Goal: Transaction & Acquisition: Purchase product/service

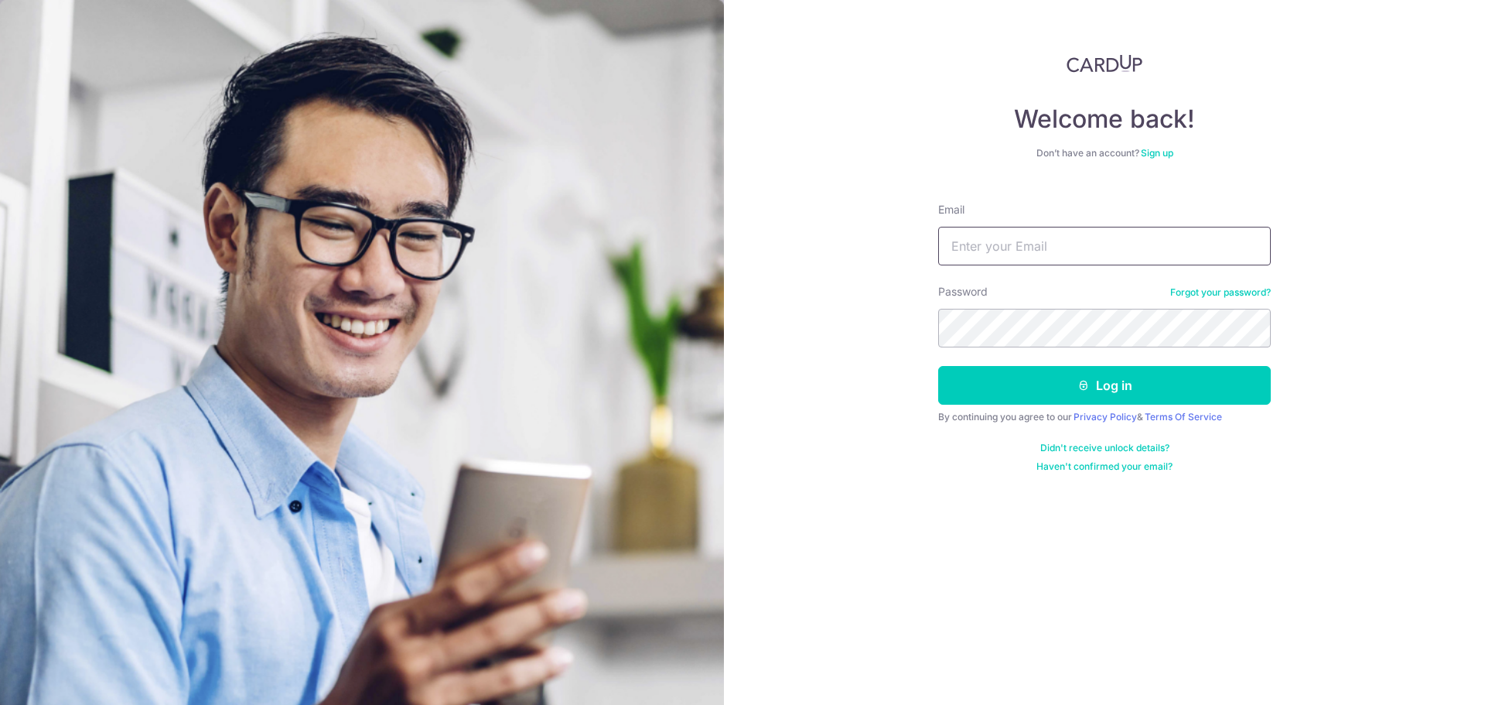
click at [1026, 244] on input "Email" at bounding box center [1104, 246] width 333 height 39
type input "[EMAIL_ADDRESS][DOMAIN_NAME]"
click at [938, 366] on button "Log in" at bounding box center [1104, 385] width 333 height 39
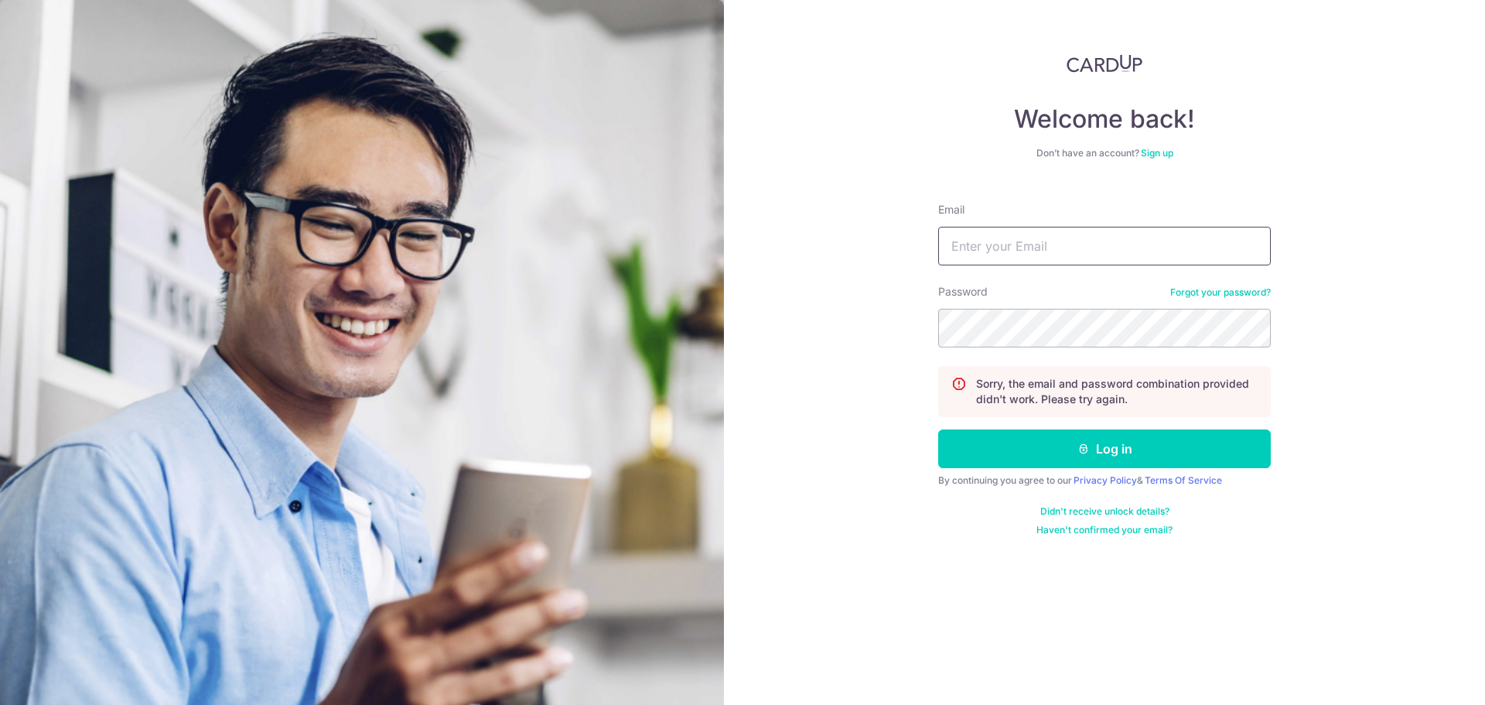
click at [1113, 244] on input "Email" at bounding box center [1104, 246] width 333 height 39
type input "[EMAIL_ADDRESS][DOMAIN_NAME]"
click at [938, 429] on button "Log in" at bounding box center [1104, 448] width 333 height 39
click at [1079, 253] on input "Email" at bounding box center [1104, 246] width 333 height 39
type input "waloautosg@gmail.com"
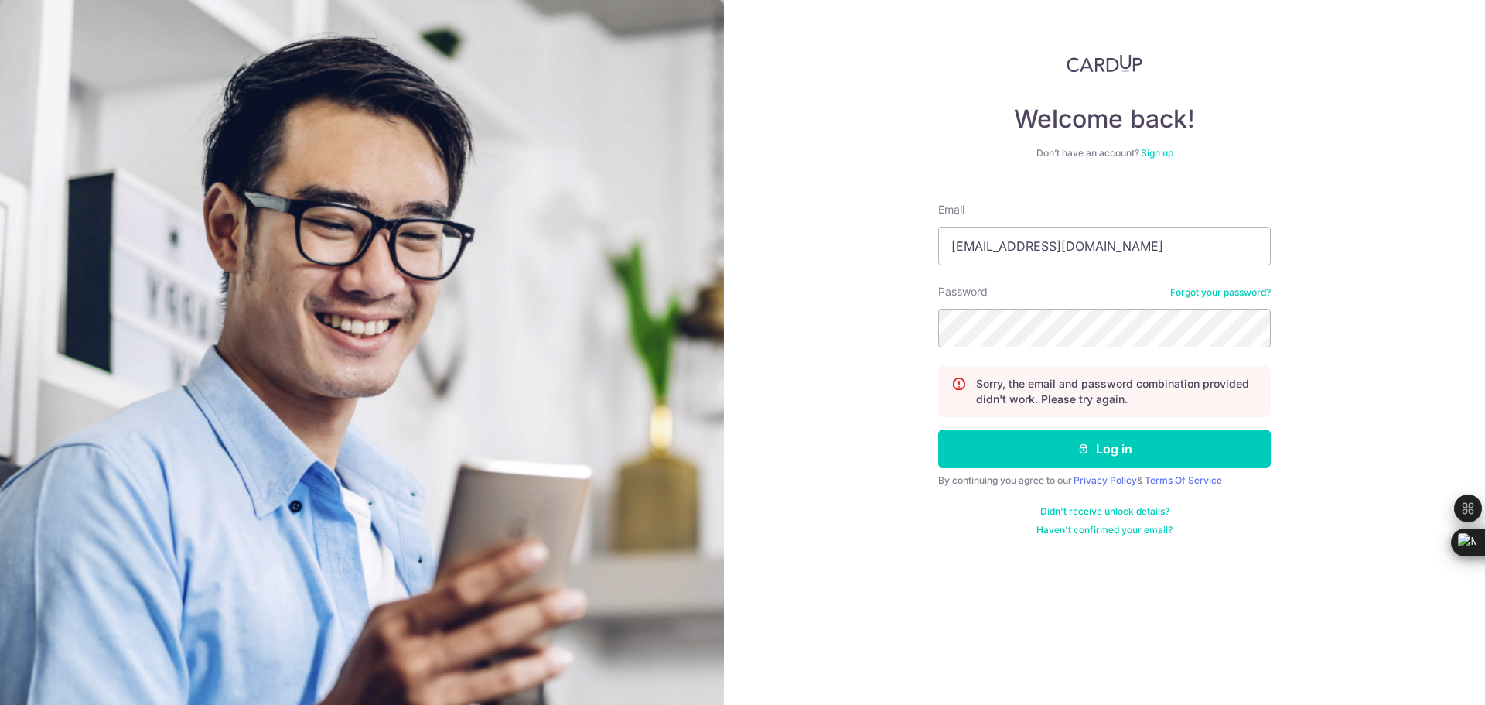
click at [1081, 468] on form "Email waloautosg@gmail.com Password Forgot your password? Sorry, the email and …" at bounding box center [1104, 363] width 333 height 346
click at [1088, 449] on icon "submit" at bounding box center [1084, 449] width 12 height 12
click at [1173, 289] on link "Forgot your password?" at bounding box center [1220, 292] width 101 height 12
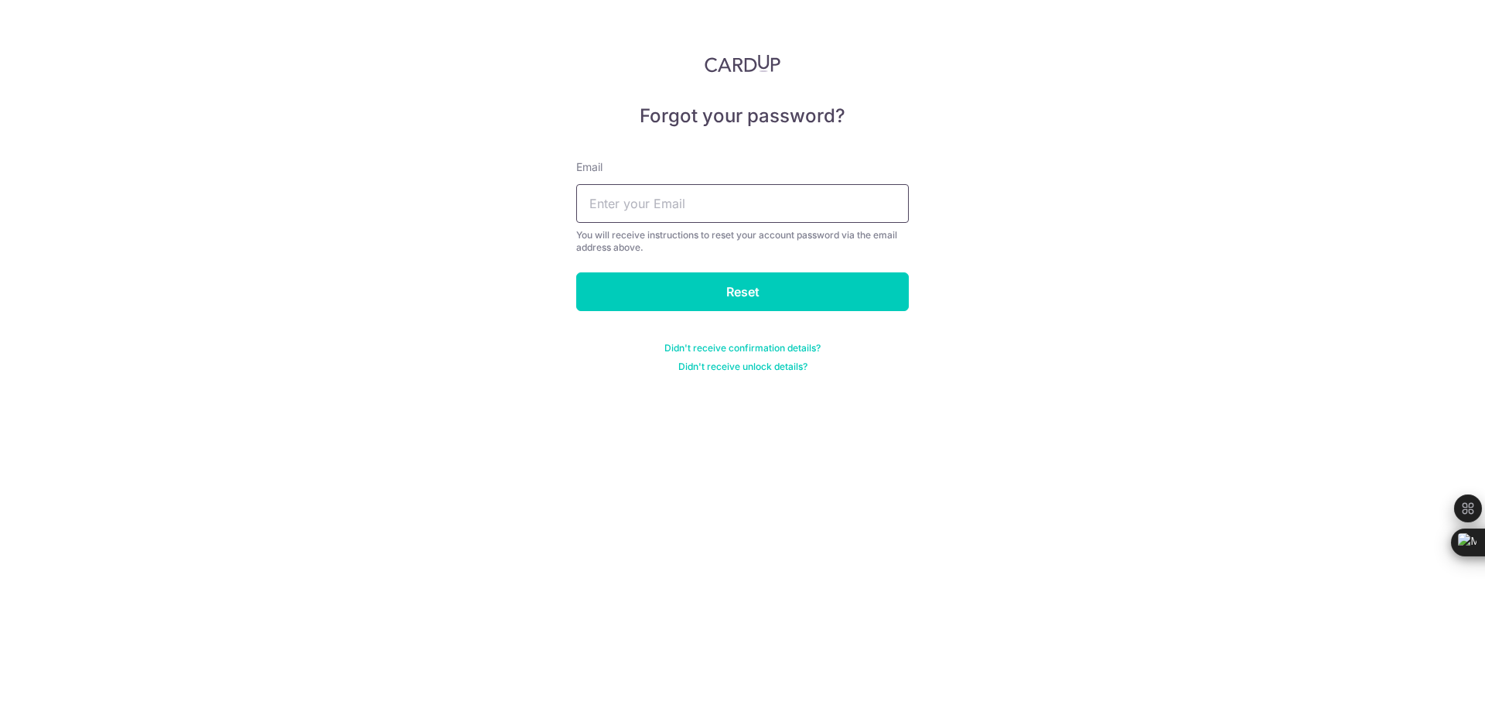
click at [716, 205] on input "text" at bounding box center [742, 203] width 333 height 39
type input "waloautosg@gmail.com"
click at [713, 308] on input "Reset" at bounding box center [742, 291] width 333 height 39
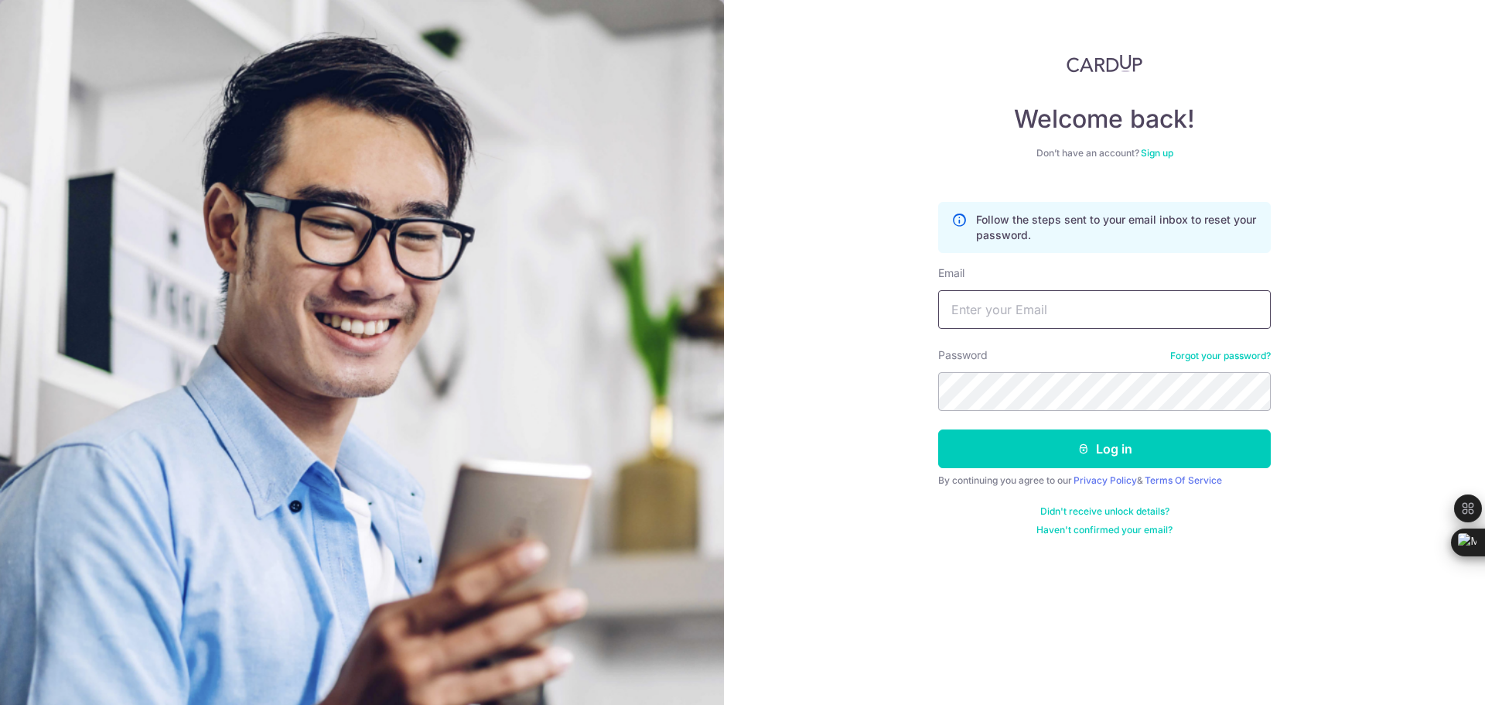
click at [1139, 309] on input "Email" at bounding box center [1104, 309] width 333 height 39
type input "[EMAIL_ADDRESS][DOMAIN_NAME]"
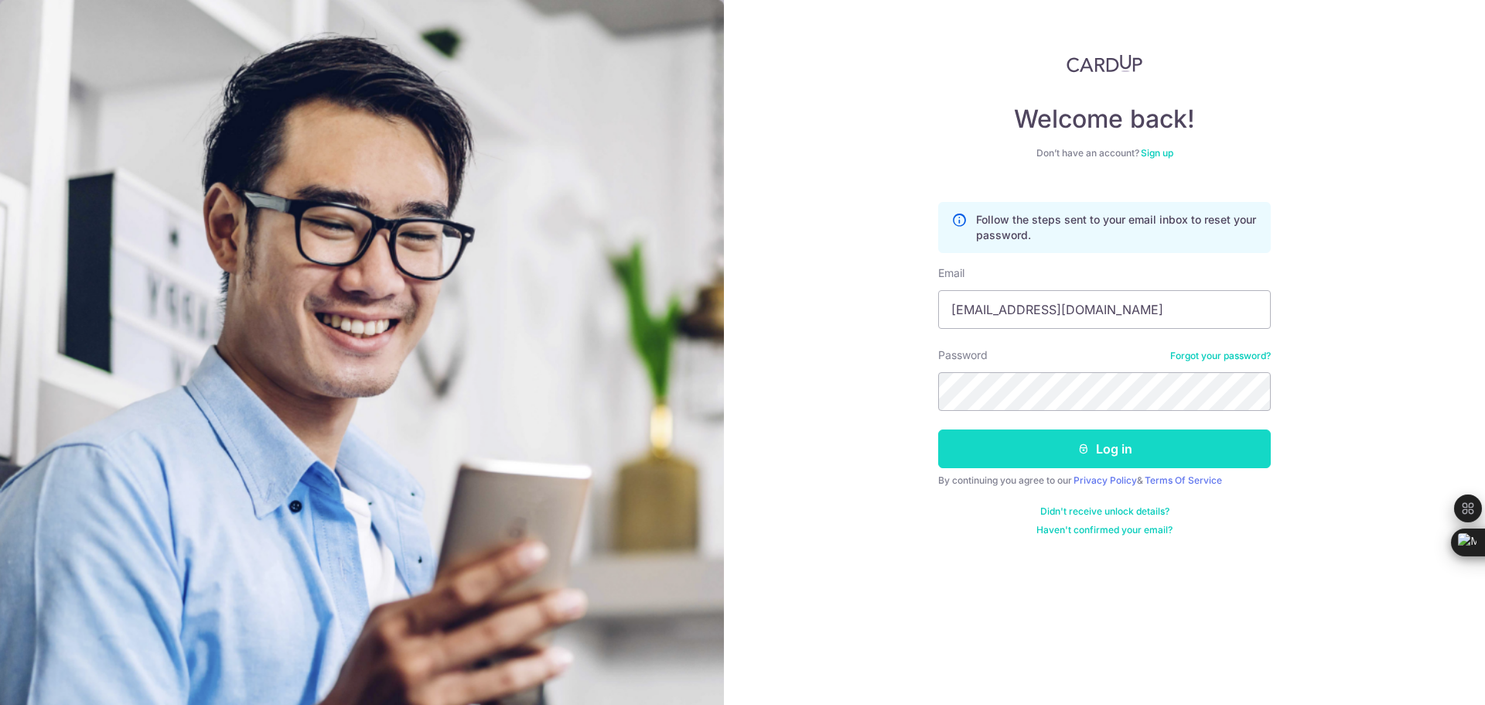
click at [1101, 443] on button "Log in" at bounding box center [1104, 448] width 333 height 39
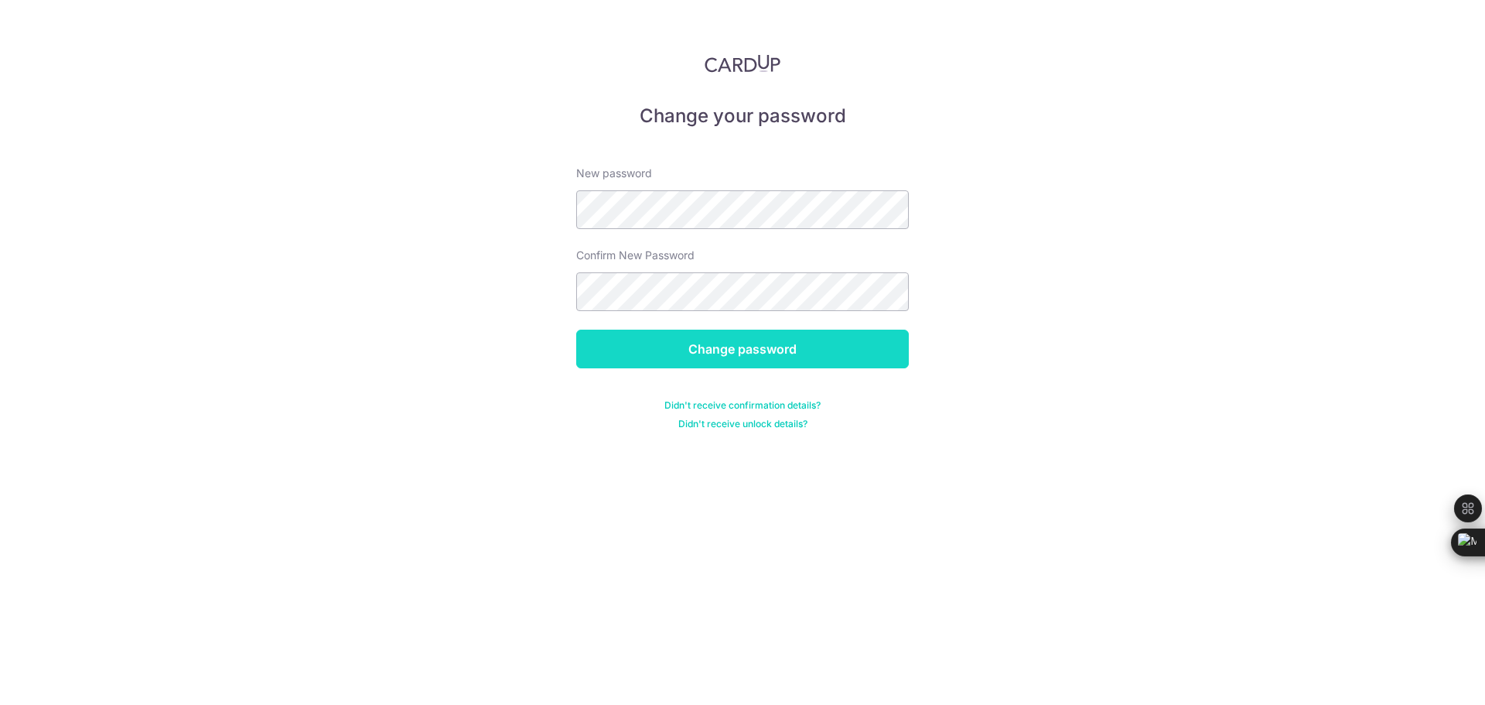
click at [757, 340] on input "Change password" at bounding box center [742, 349] width 333 height 39
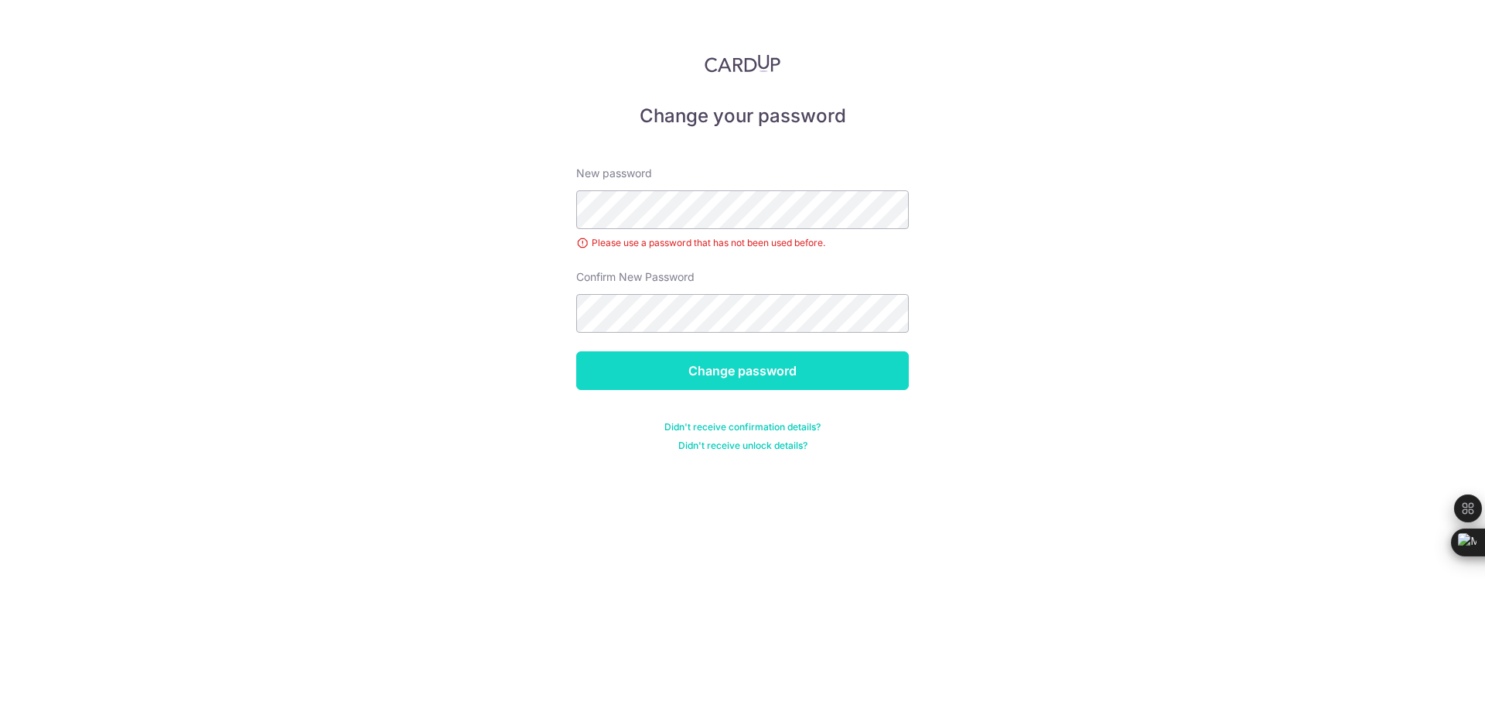
click at [855, 358] on input "Change password" at bounding box center [742, 370] width 333 height 39
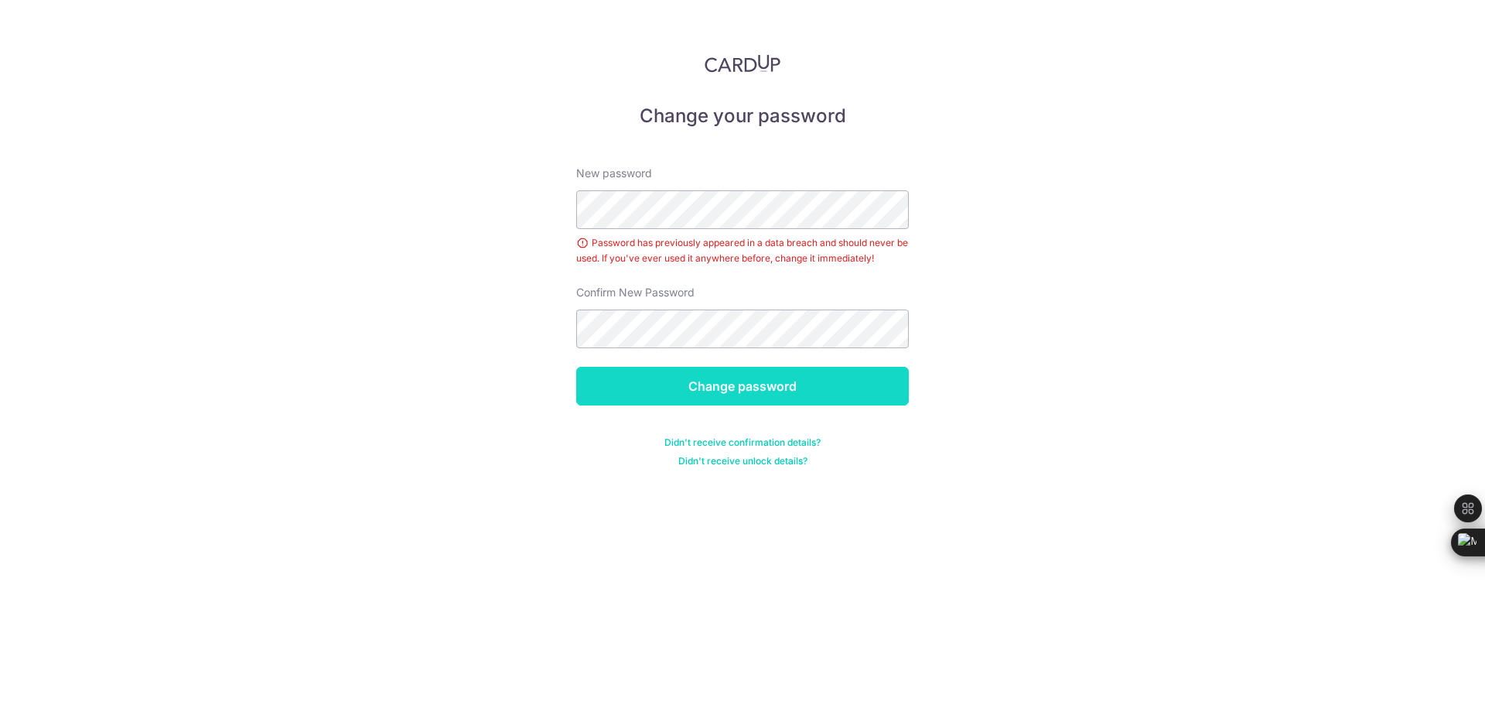
click at [786, 372] on input "Change password" at bounding box center [742, 386] width 333 height 39
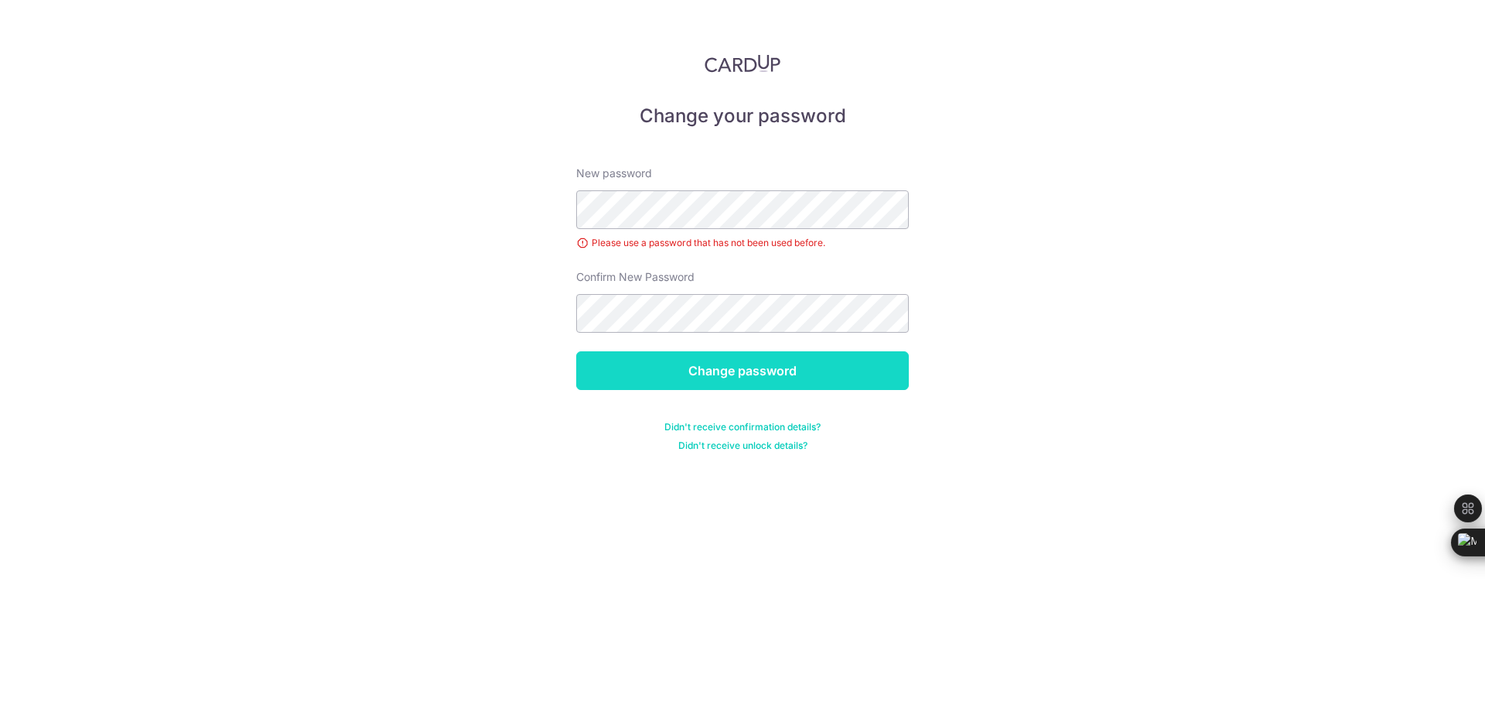
click at [764, 361] on input "Change password" at bounding box center [742, 370] width 333 height 39
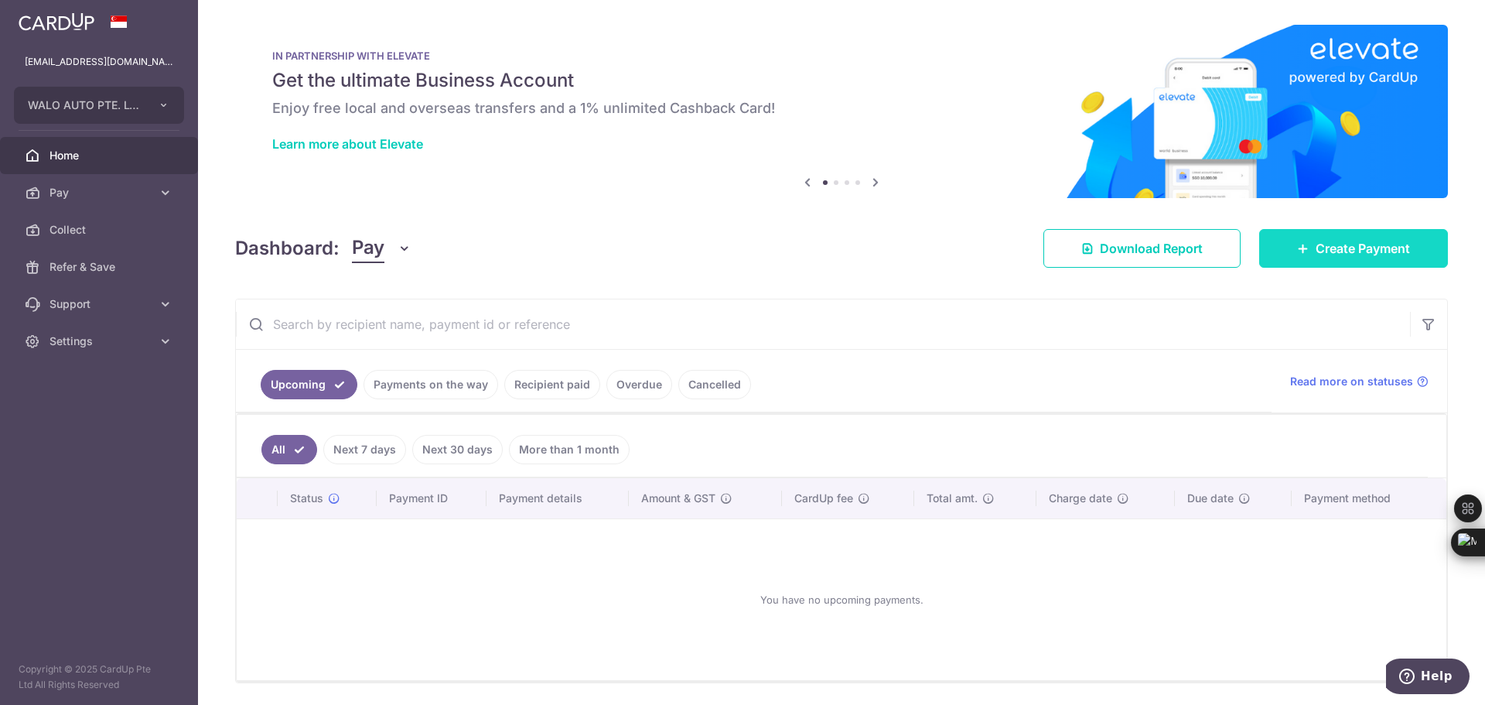
click at [1333, 255] on span "Create Payment" at bounding box center [1363, 248] width 94 height 19
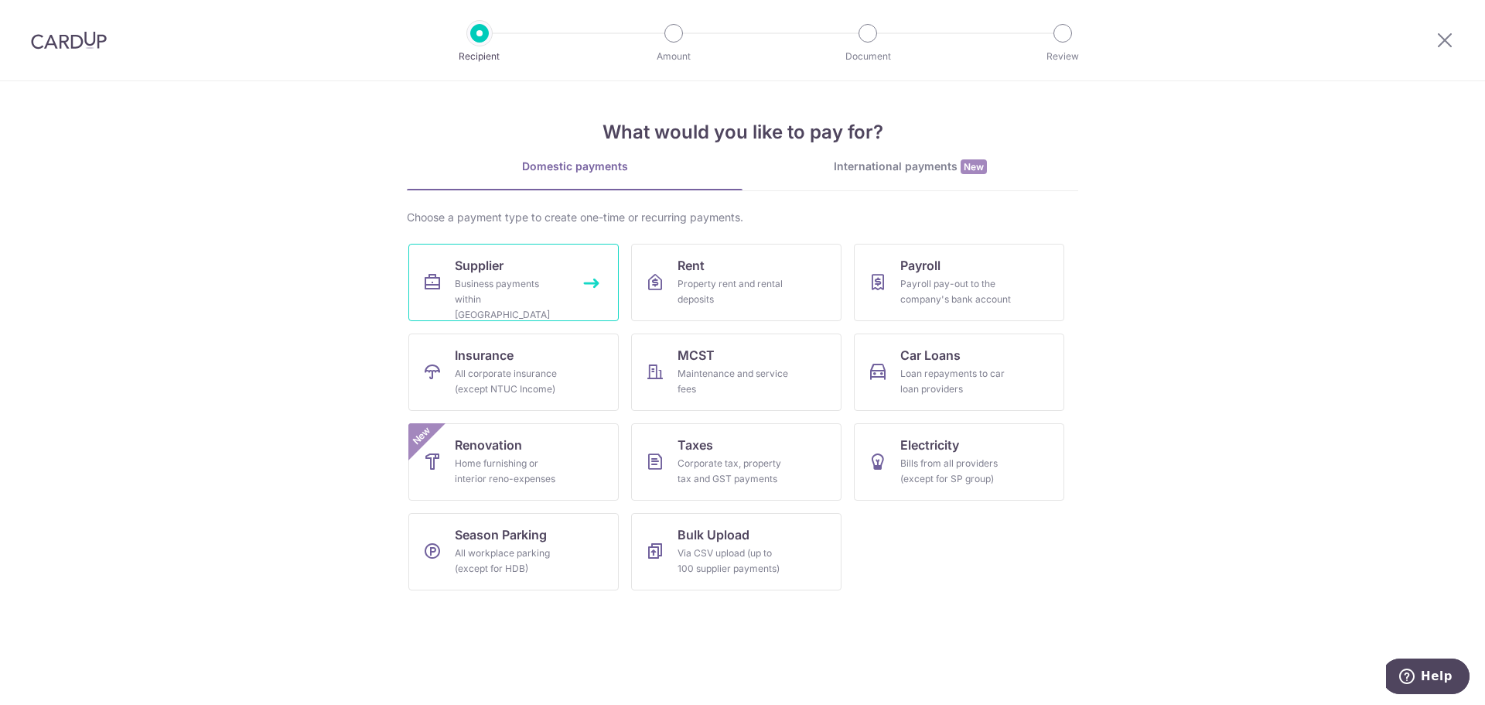
click at [461, 293] on div "Business payments within [GEOGRAPHIC_DATA]" at bounding box center [510, 299] width 111 height 46
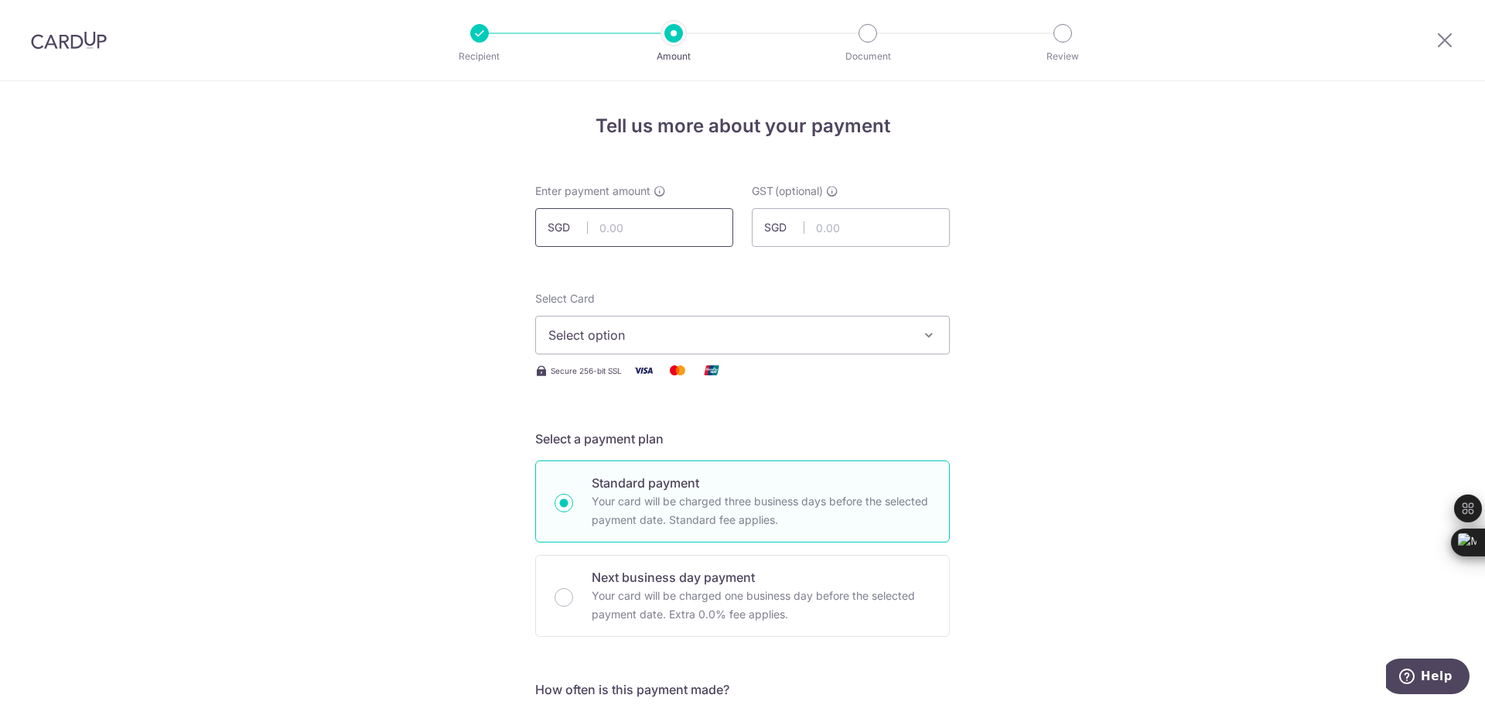
click at [617, 234] on input "text" at bounding box center [634, 227] width 198 height 39
type input "17,262.49"
click at [673, 339] on span "Select option" at bounding box center [728, 335] width 361 height 19
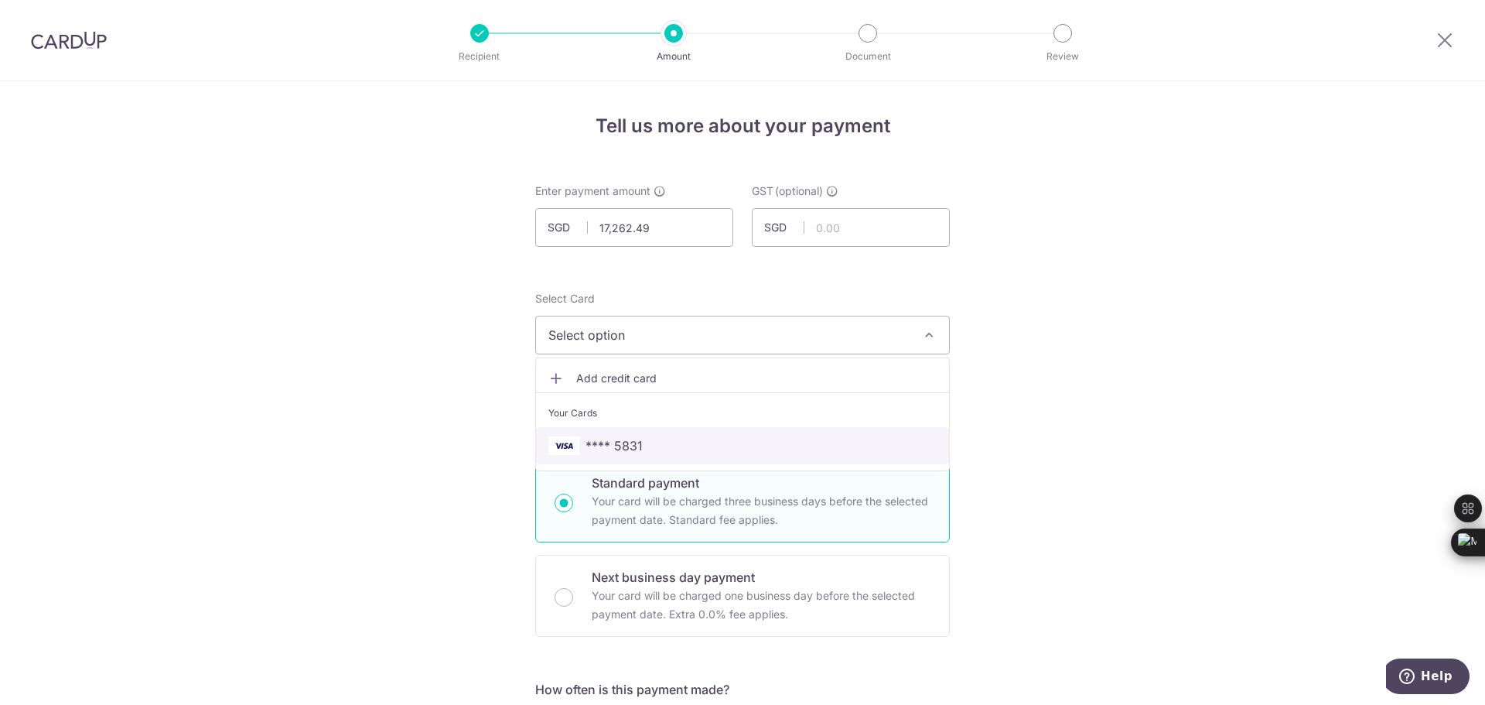
drag, startPoint x: 651, startPoint y: 444, endPoint x: 938, endPoint y: 463, distance: 287.6
click at [651, 444] on span "**** 5831" at bounding box center [742, 445] width 388 height 19
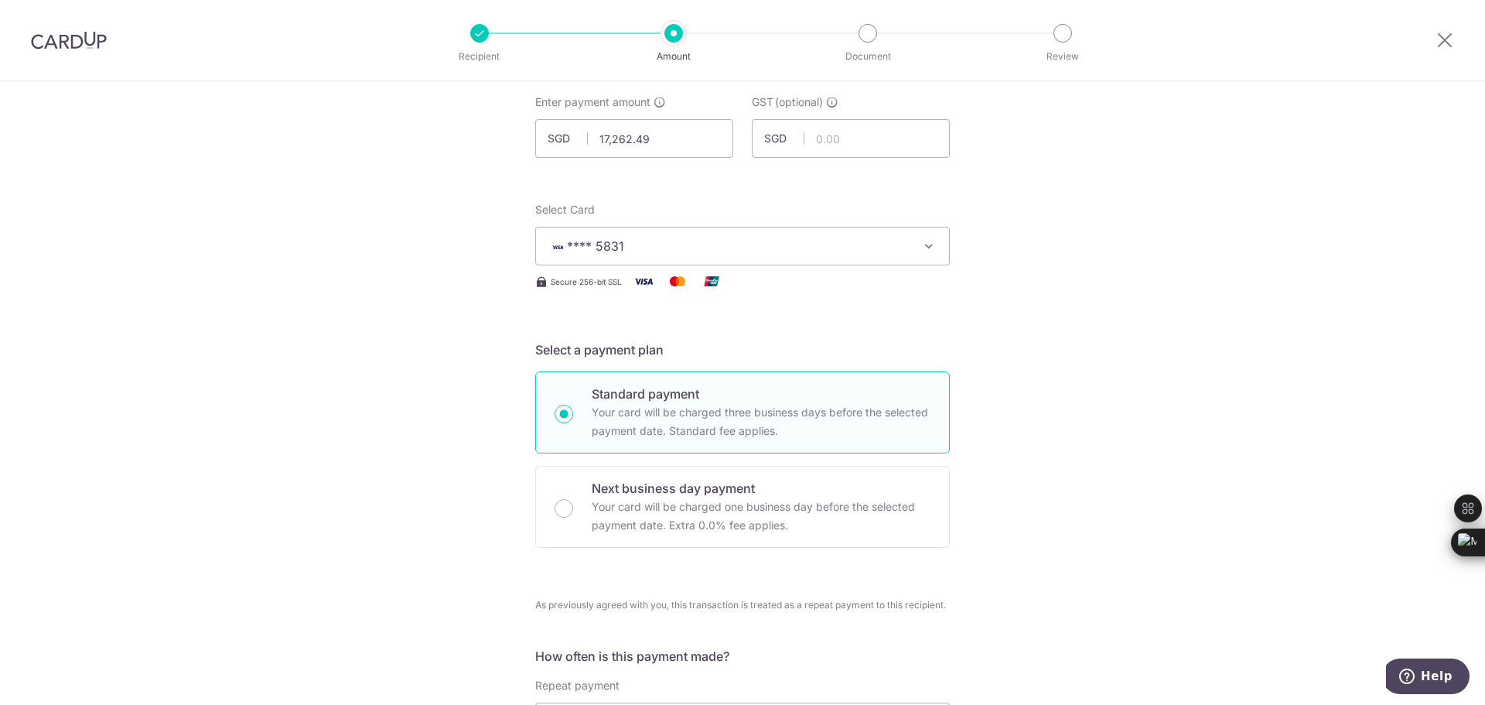
scroll to position [232, 0]
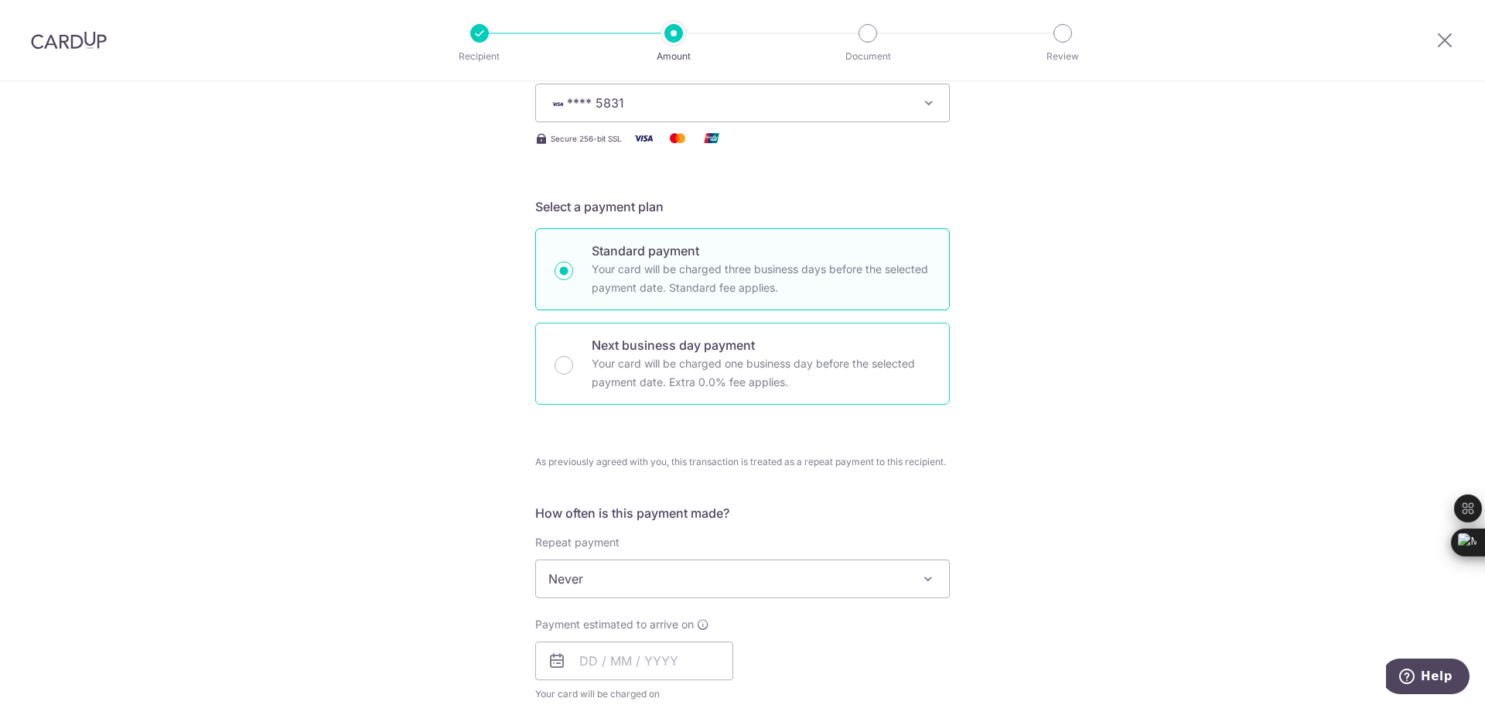
click at [645, 379] on p "Your card will be charged one business day before the selected payment date. Ex…" at bounding box center [761, 372] width 339 height 37
click at [573, 374] on input "Next business day payment Your card will be charged one business day before the…" at bounding box center [564, 365] width 19 height 19
radio input "false"
radio input "true"
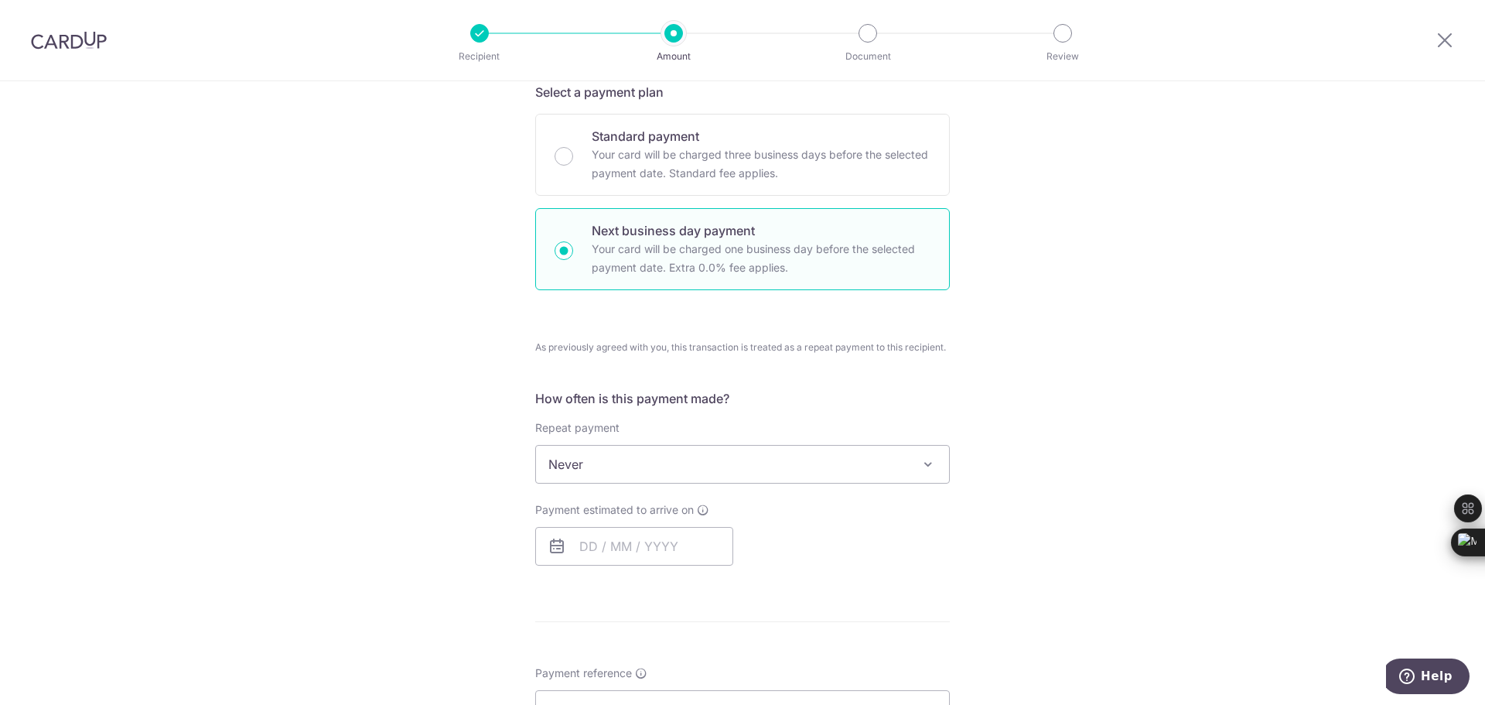
scroll to position [542, 0]
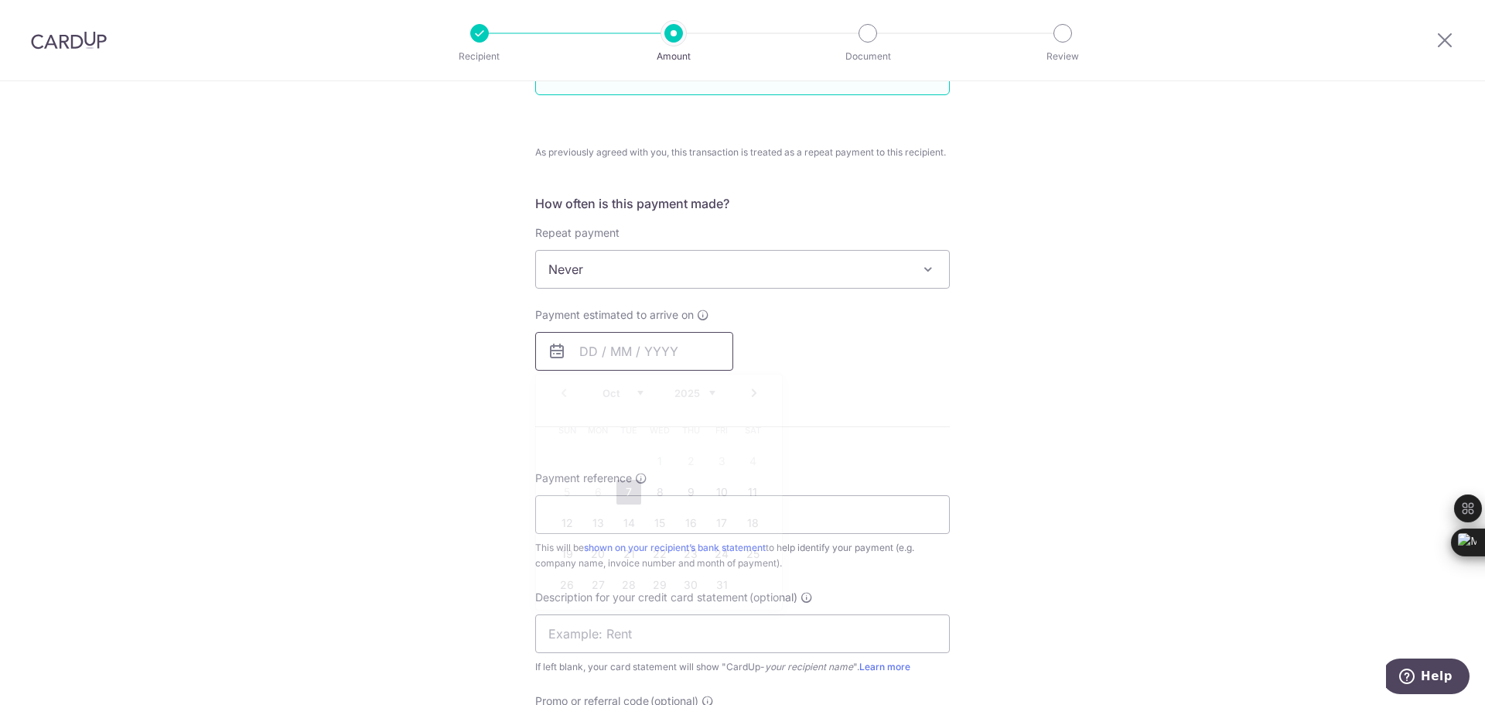
click at [613, 347] on input "text" at bounding box center [634, 351] width 198 height 39
click at [627, 494] on link "7" at bounding box center [629, 492] width 25 height 25
type input "[DATE]"
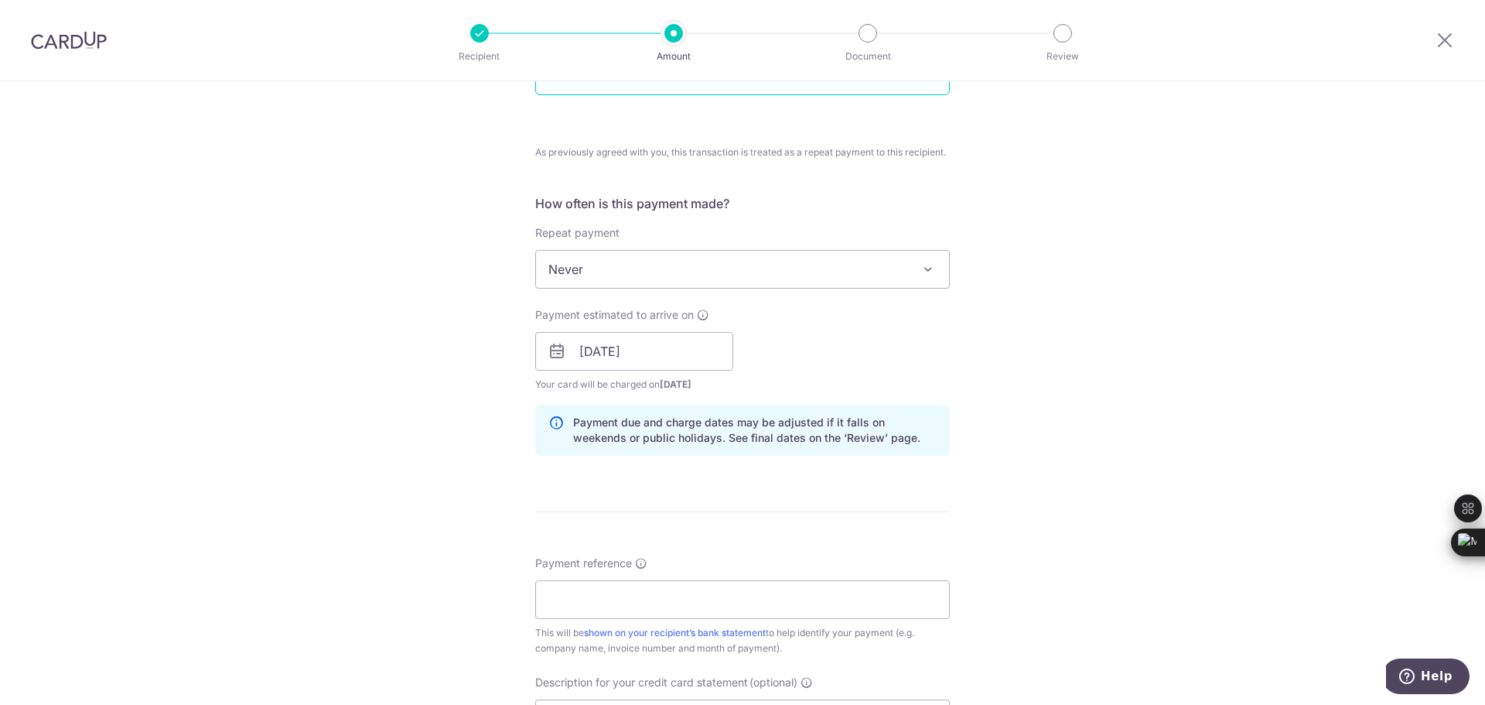
click at [1085, 430] on div "Tell us more about your payment Enter payment amount SGD 17,262.49 17262.49 GST…" at bounding box center [742, 388] width 1485 height 1697
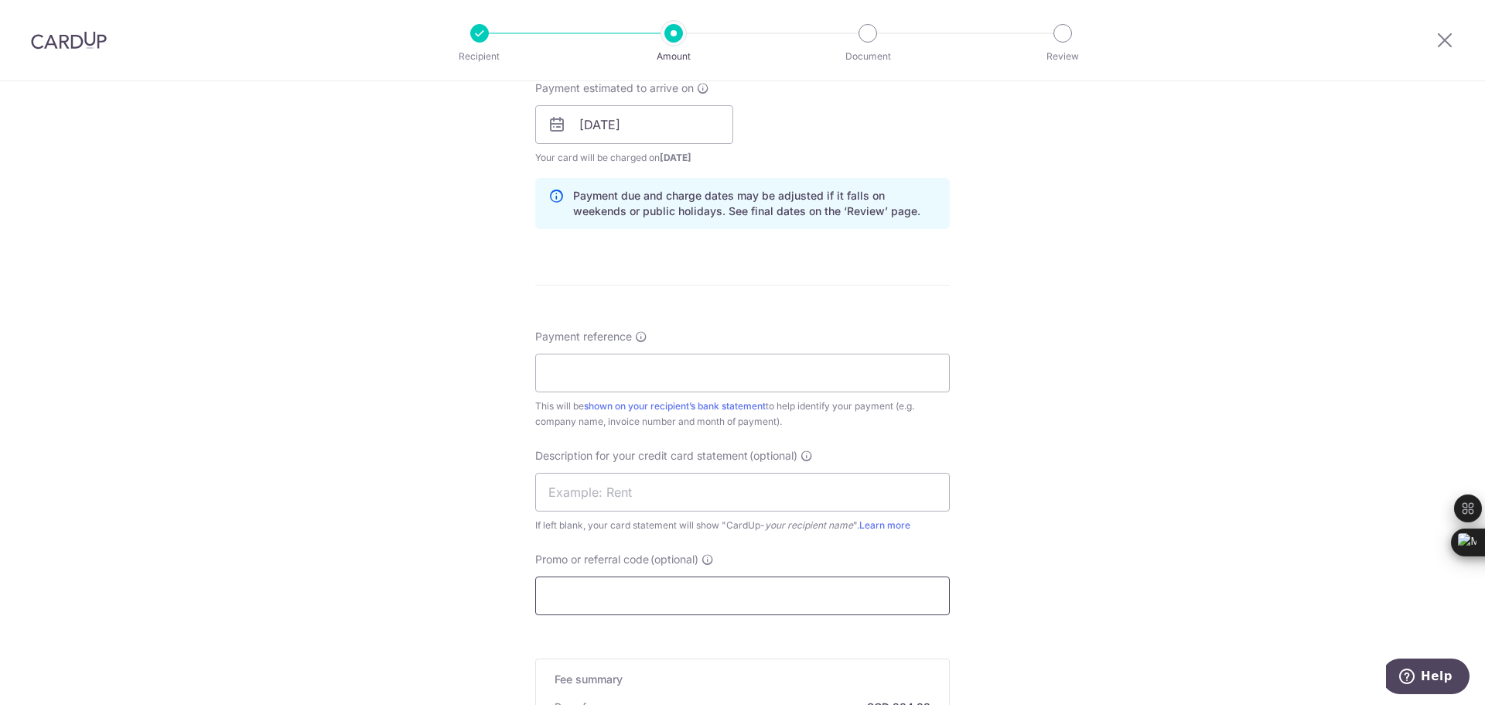
scroll to position [764, 0]
click at [720, 371] on input "Payment reference" at bounding box center [742, 376] width 415 height 39
click at [613, 382] on input "Walo" at bounding box center [742, 376] width 415 height 39
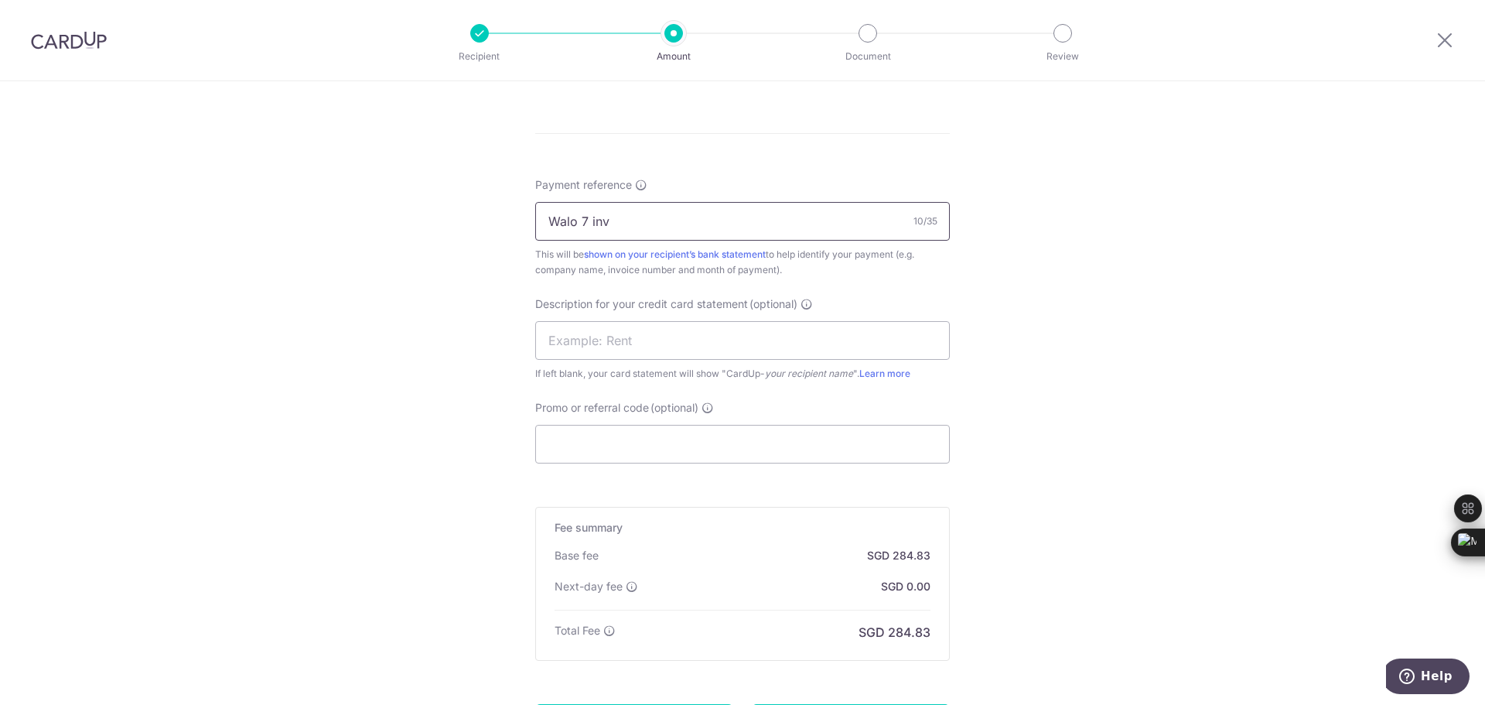
scroll to position [1074, 0]
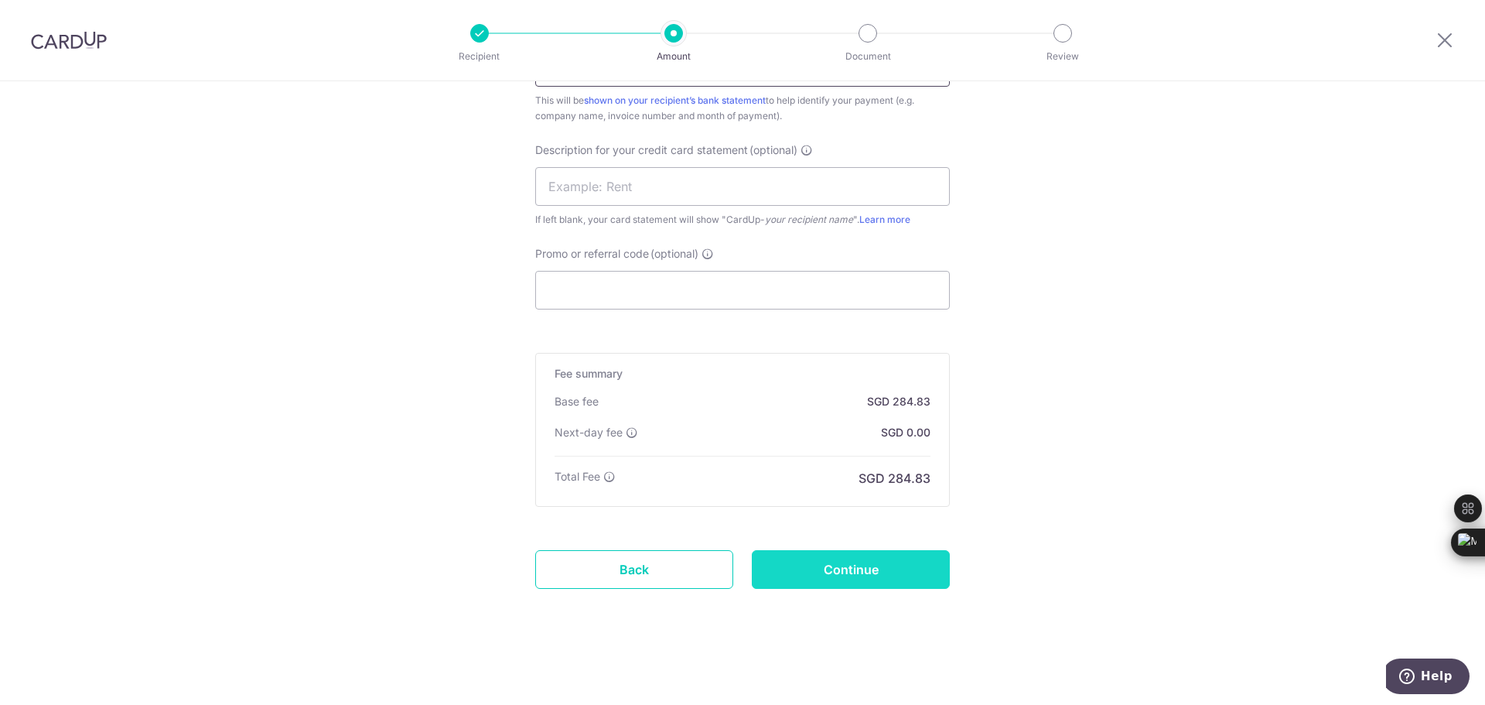
type input "Walo 7 inv"
click at [878, 567] on input "Continue" at bounding box center [851, 569] width 198 height 39
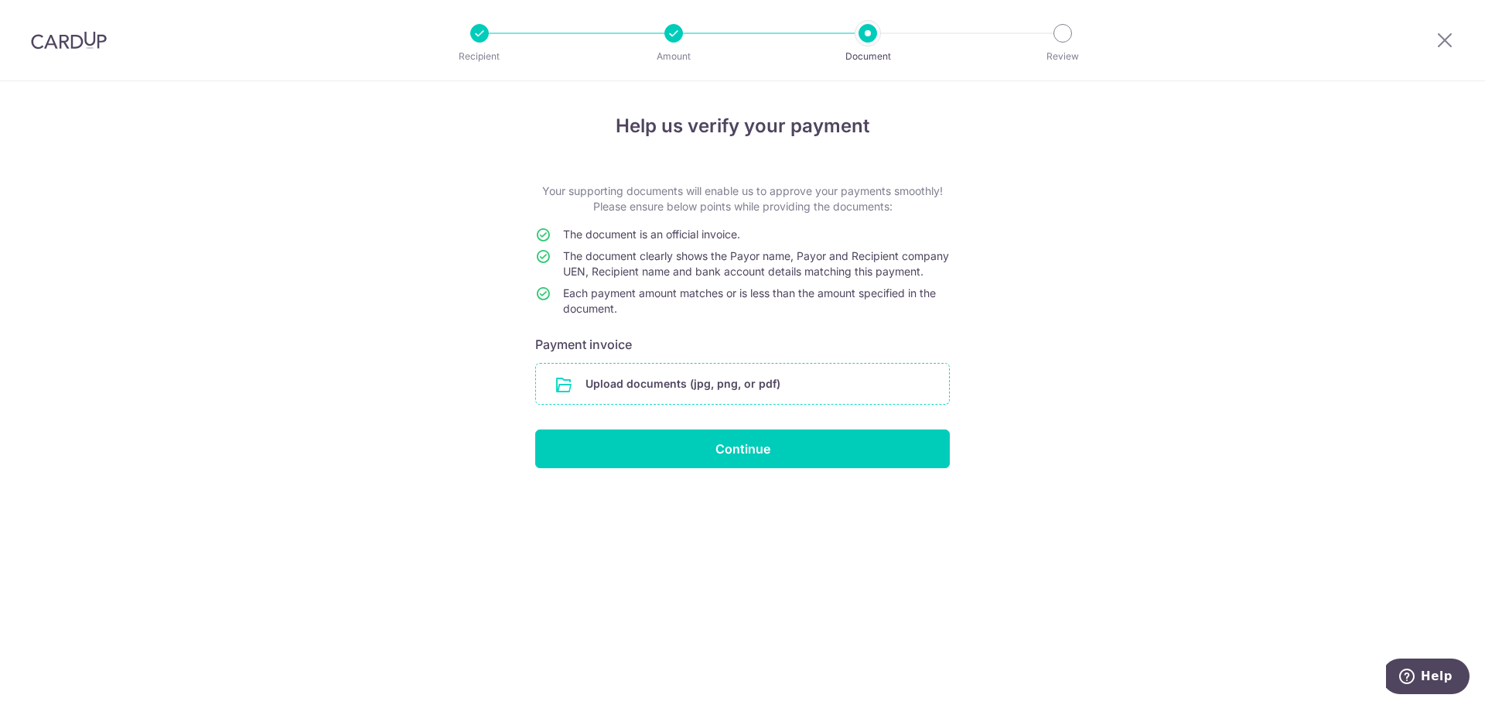
click at [761, 398] on input "file" at bounding box center [742, 384] width 413 height 40
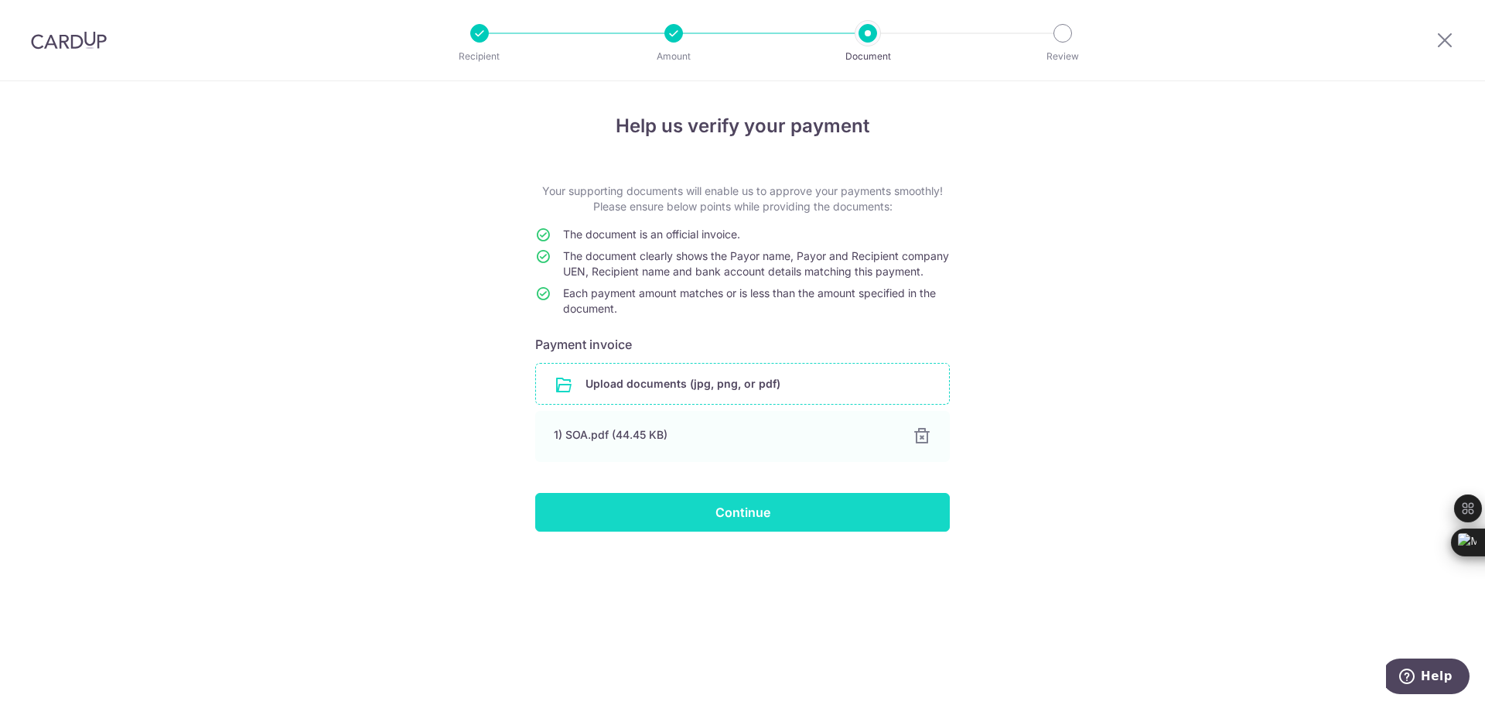
click at [737, 531] on input "Continue" at bounding box center [742, 512] width 415 height 39
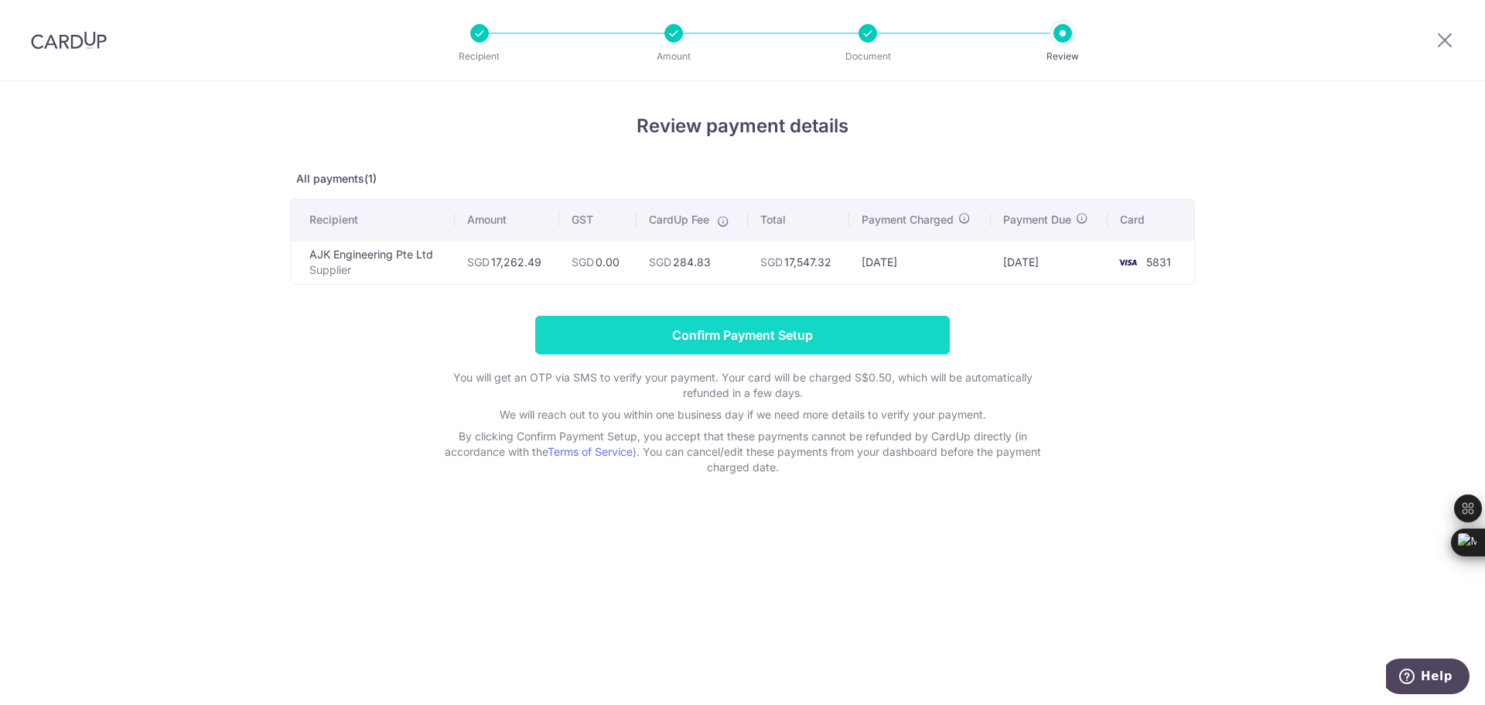
click at [896, 326] on input "Confirm Payment Setup" at bounding box center [742, 335] width 415 height 39
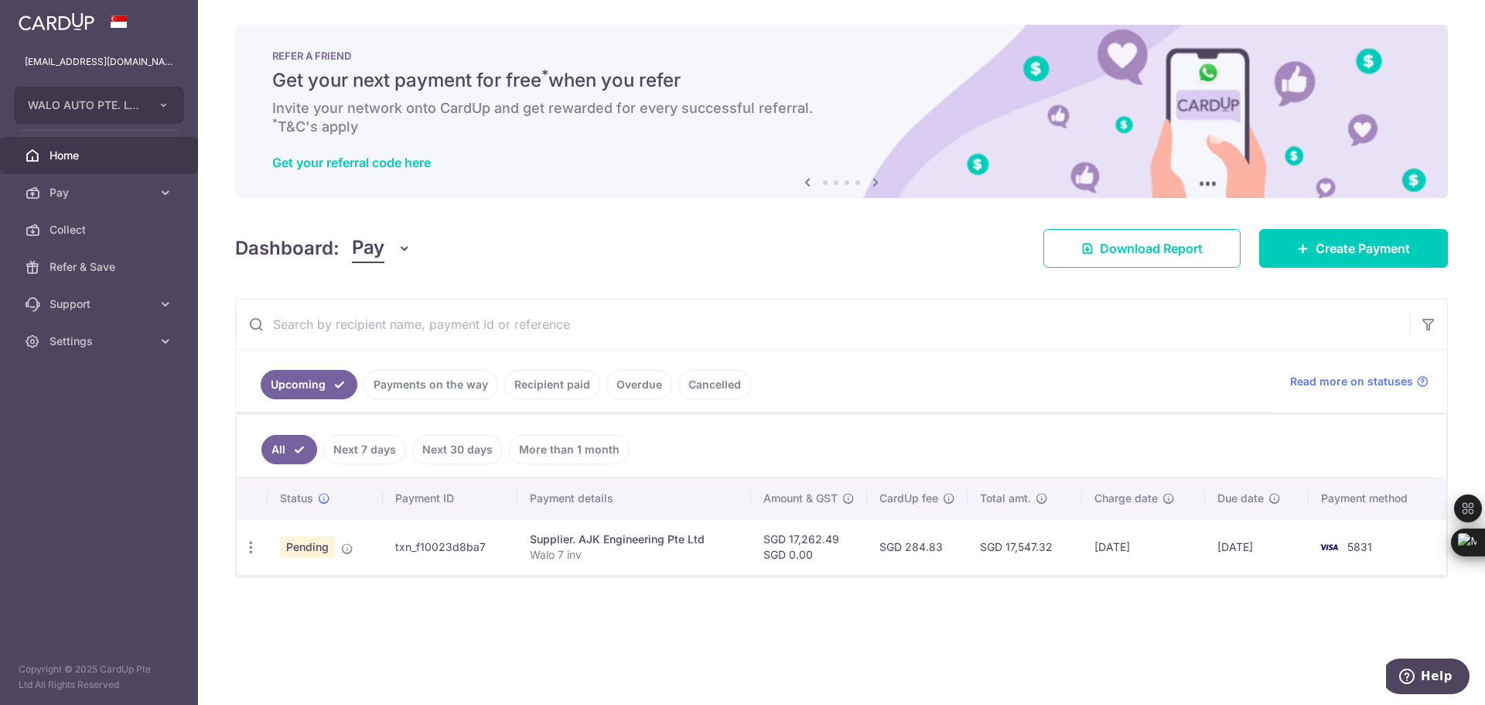
click at [956, 434] on ul "All Next 7 days Next 30 days More than 1 month" at bounding box center [832, 446] width 1191 height 63
click at [959, 442] on ul "All Next 7 days Next 30 days More than 1 month" at bounding box center [832, 446] width 1191 height 63
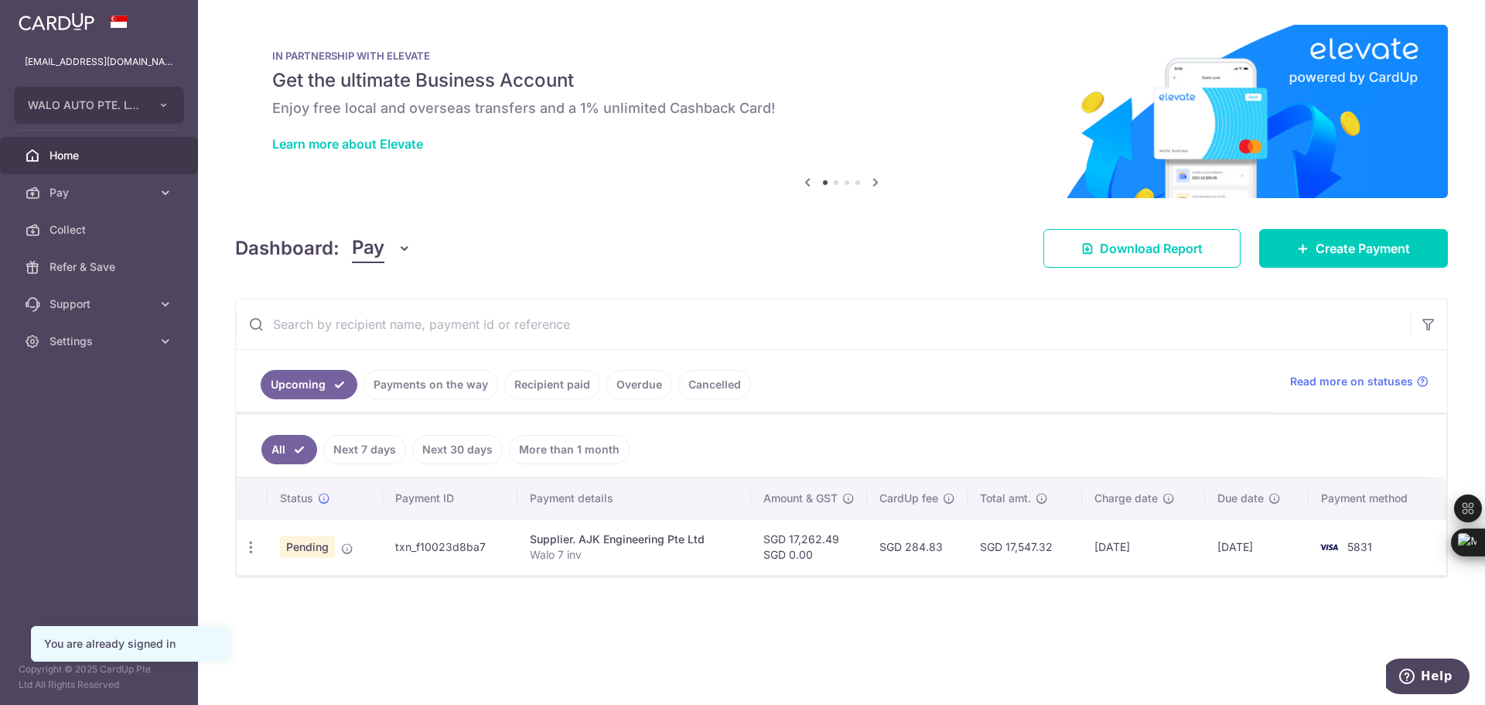
click at [564, 384] on link "Recipient paid" at bounding box center [552, 384] width 96 height 29
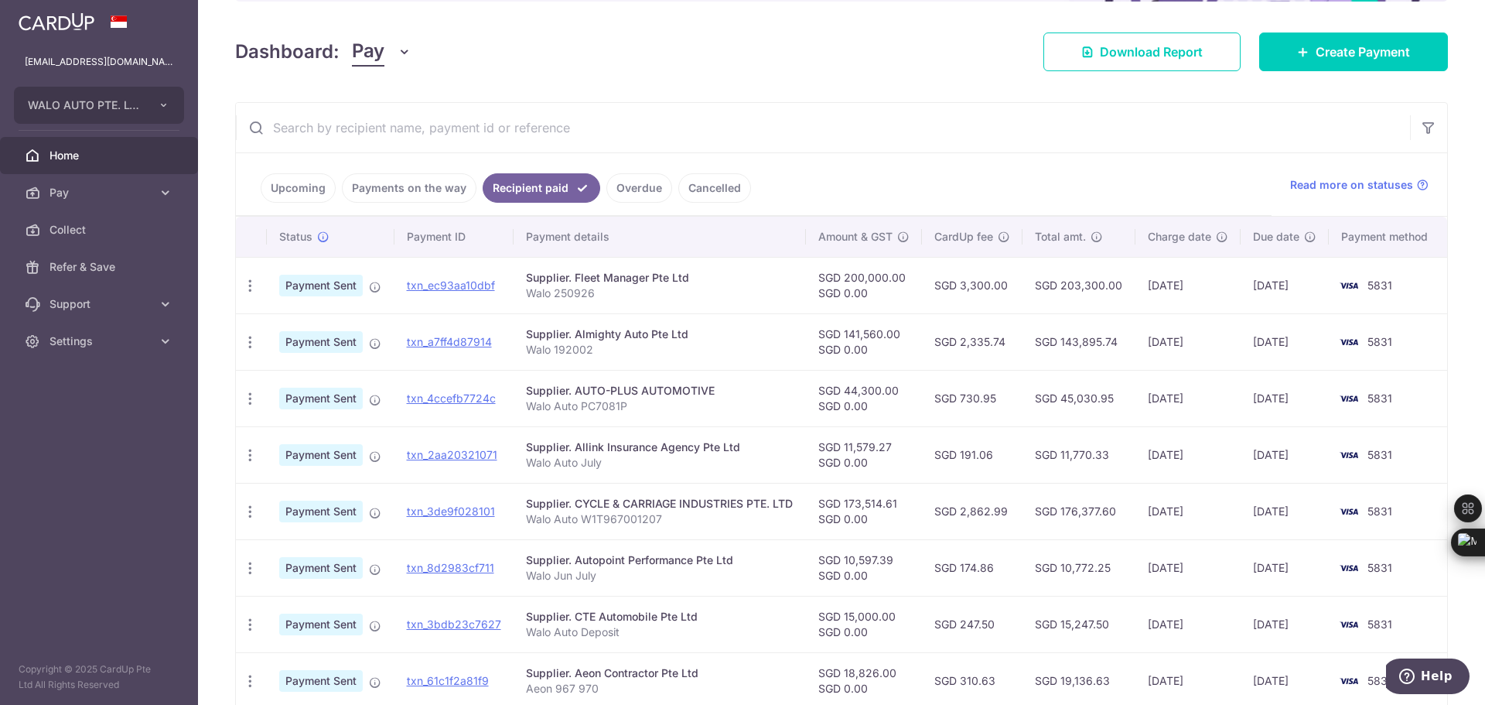
scroll to position [232, 0]
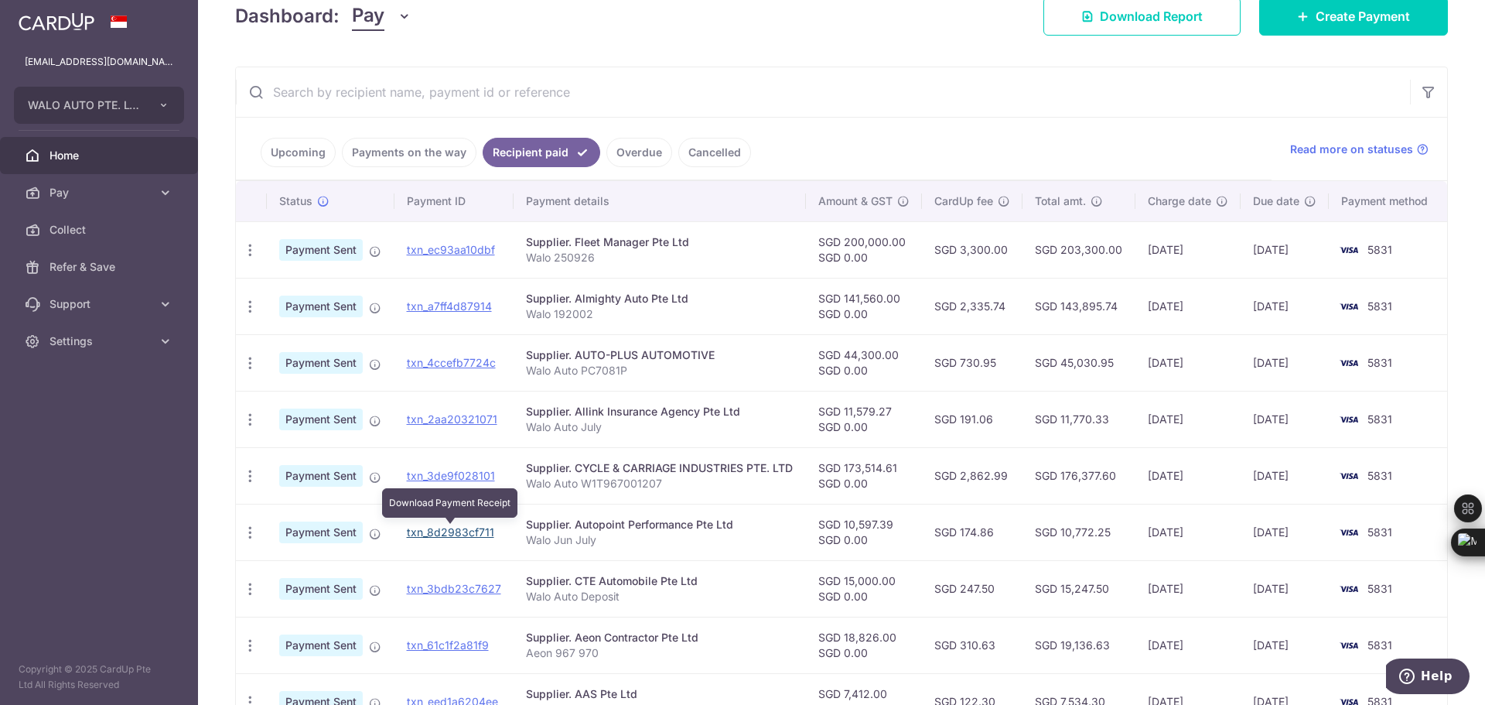
click at [440, 531] on link "txn_8d2983cf711" at bounding box center [450, 531] width 87 height 13
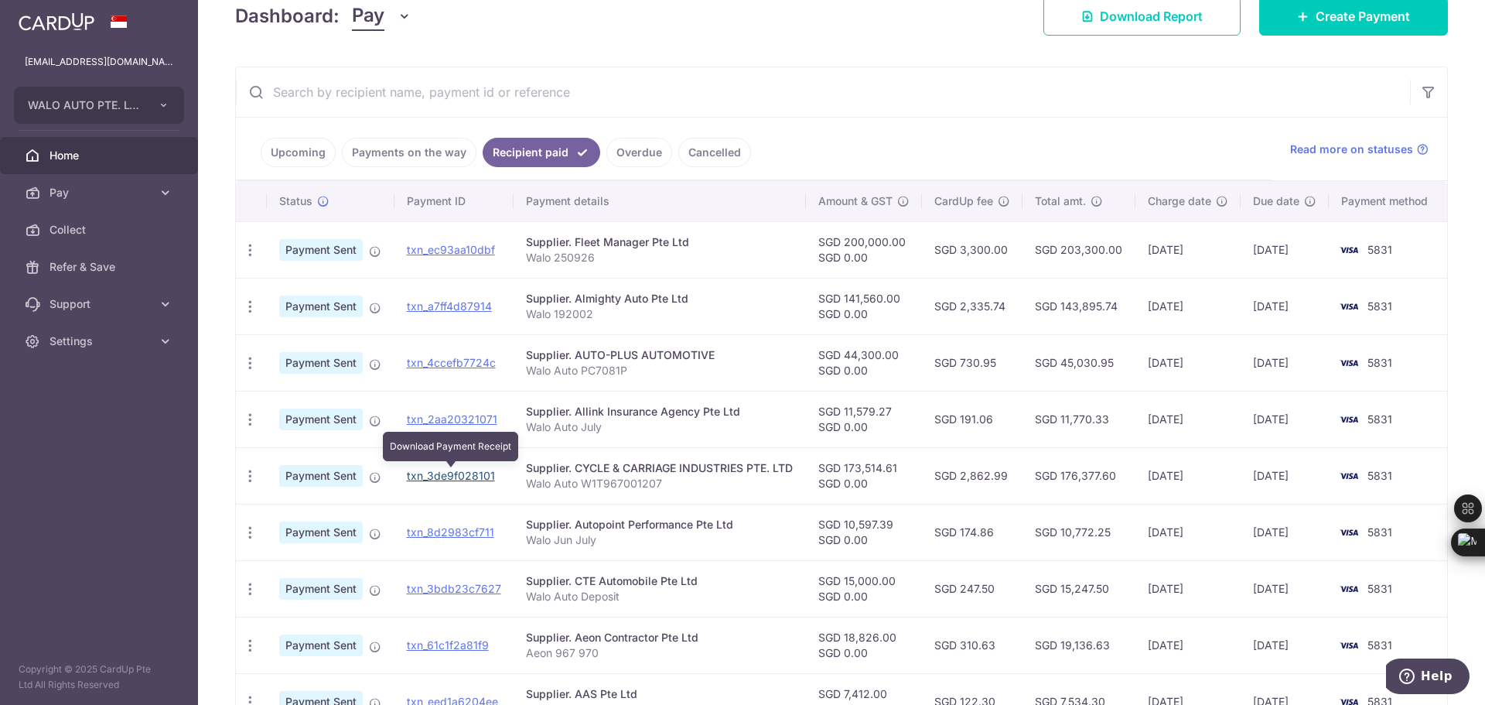
click at [477, 473] on link "txn_3de9f028101" at bounding box center [451, 475] width 88 height 13
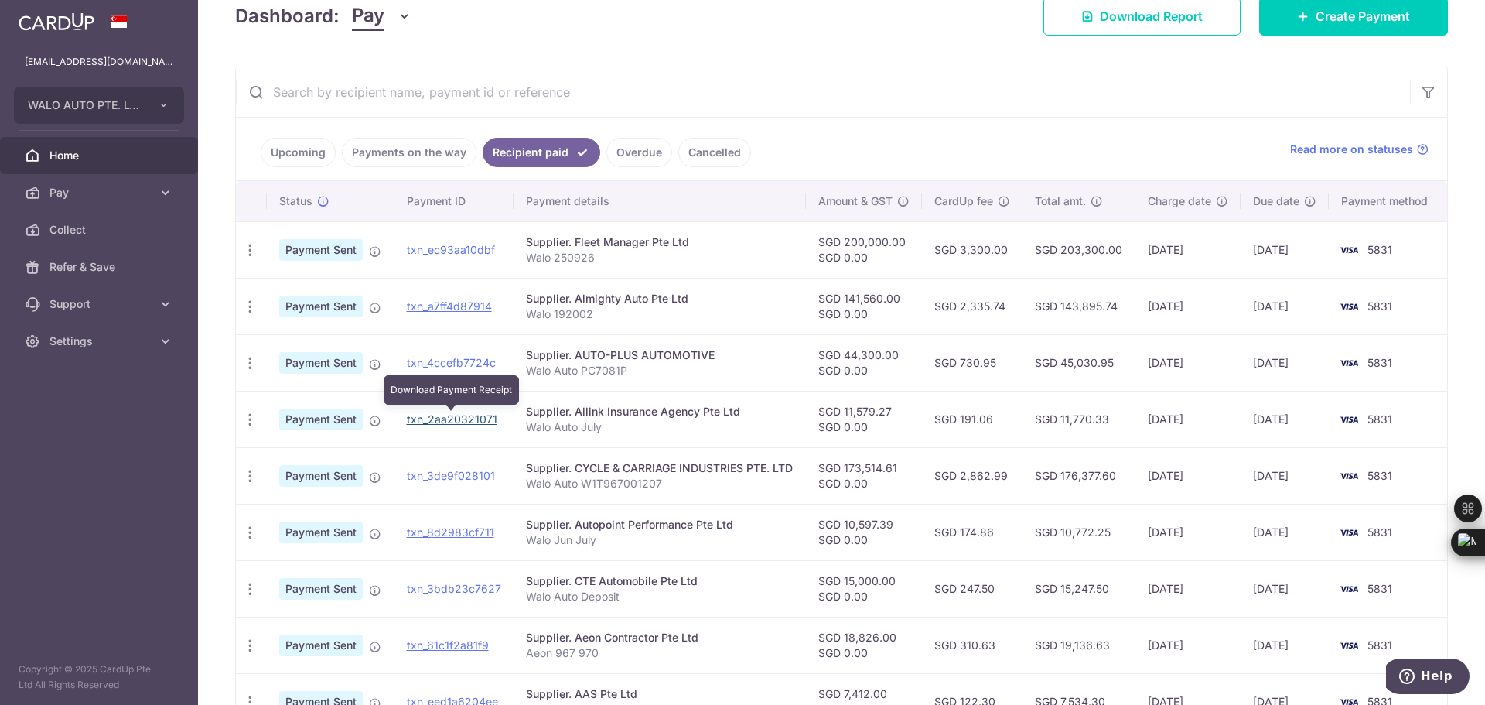
click at [487, 418] on link "txn_2aa20321071" at bounding box center [452, 418] width 91 height 13
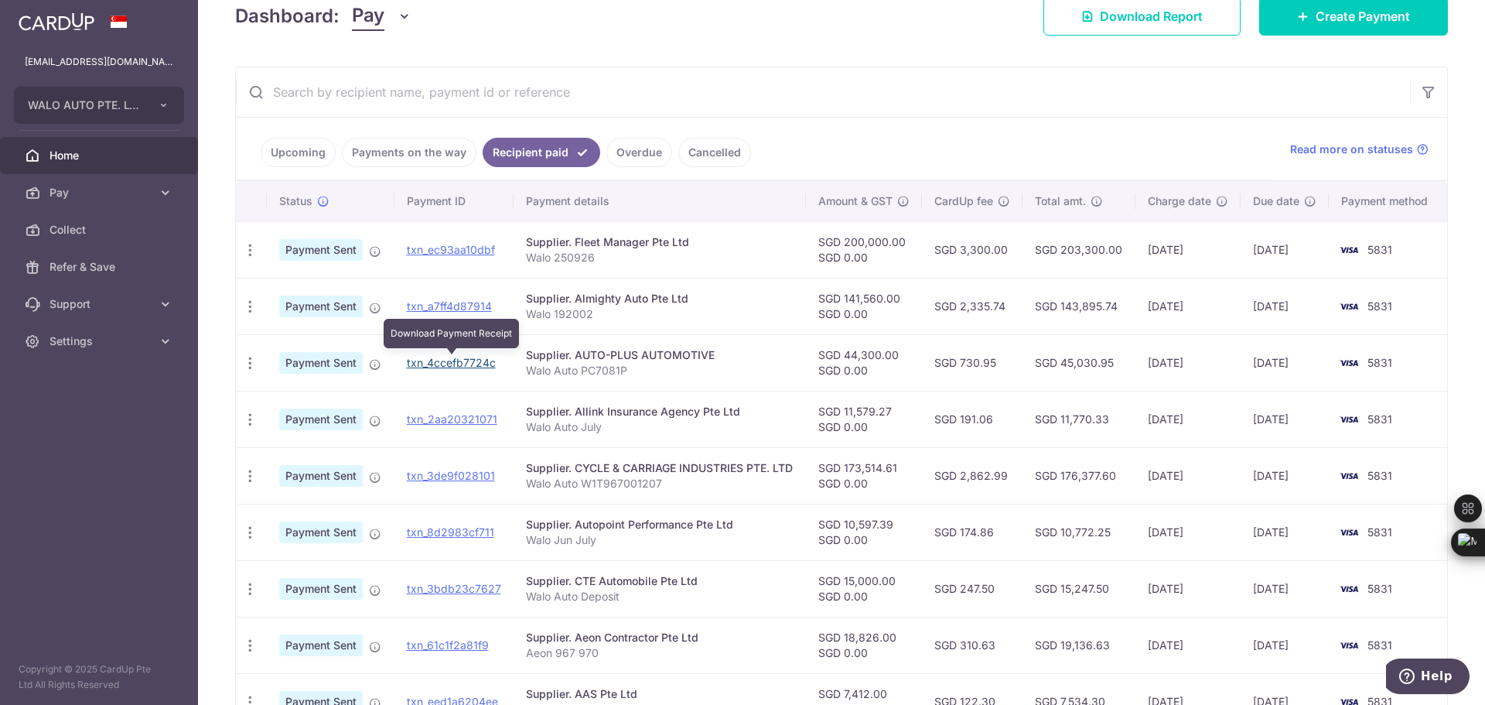
click at [491, 362] on link "txn_4ccefb7724c" at bounding box center [451, 362] width 89 height 13
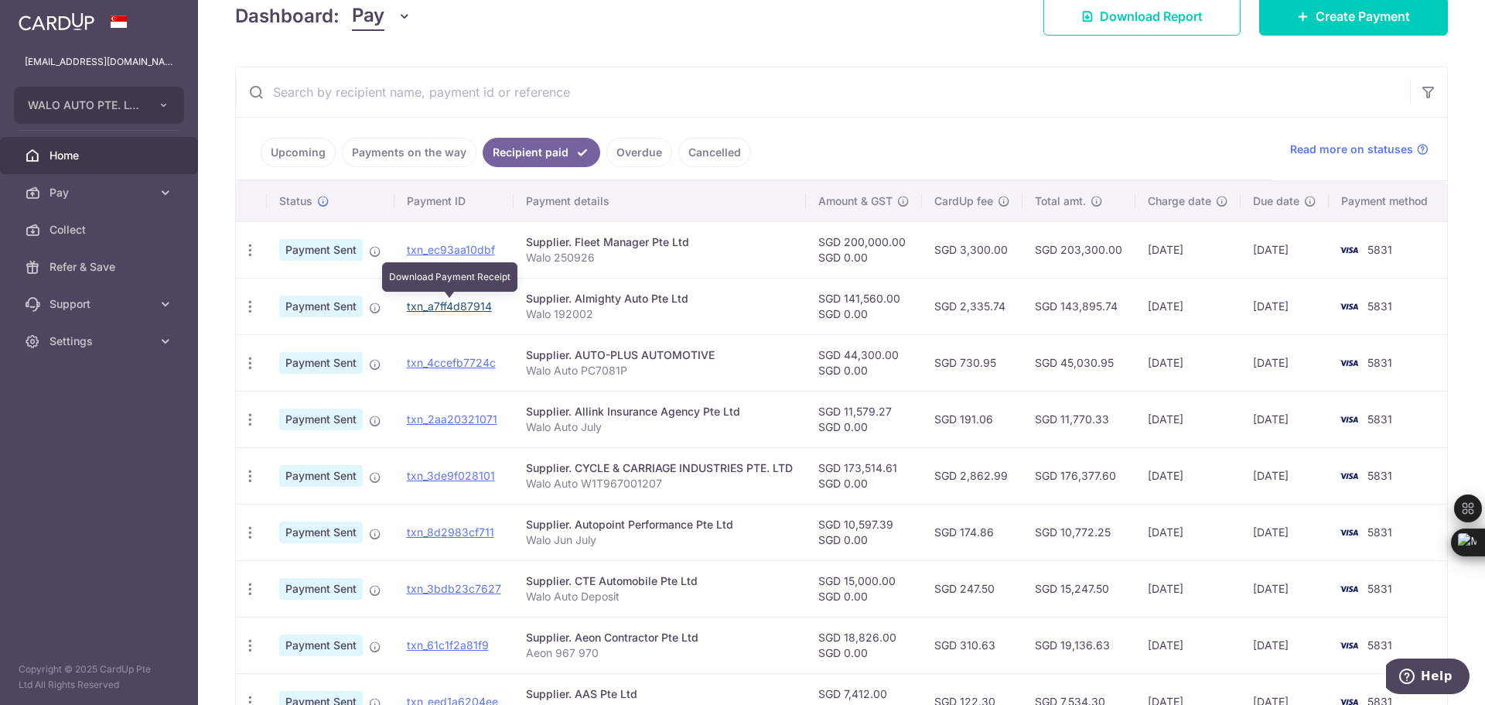
click at [484, 308] on link "txn_a7ff4d87914" at bounding box center [449, 305] width 85 height 13
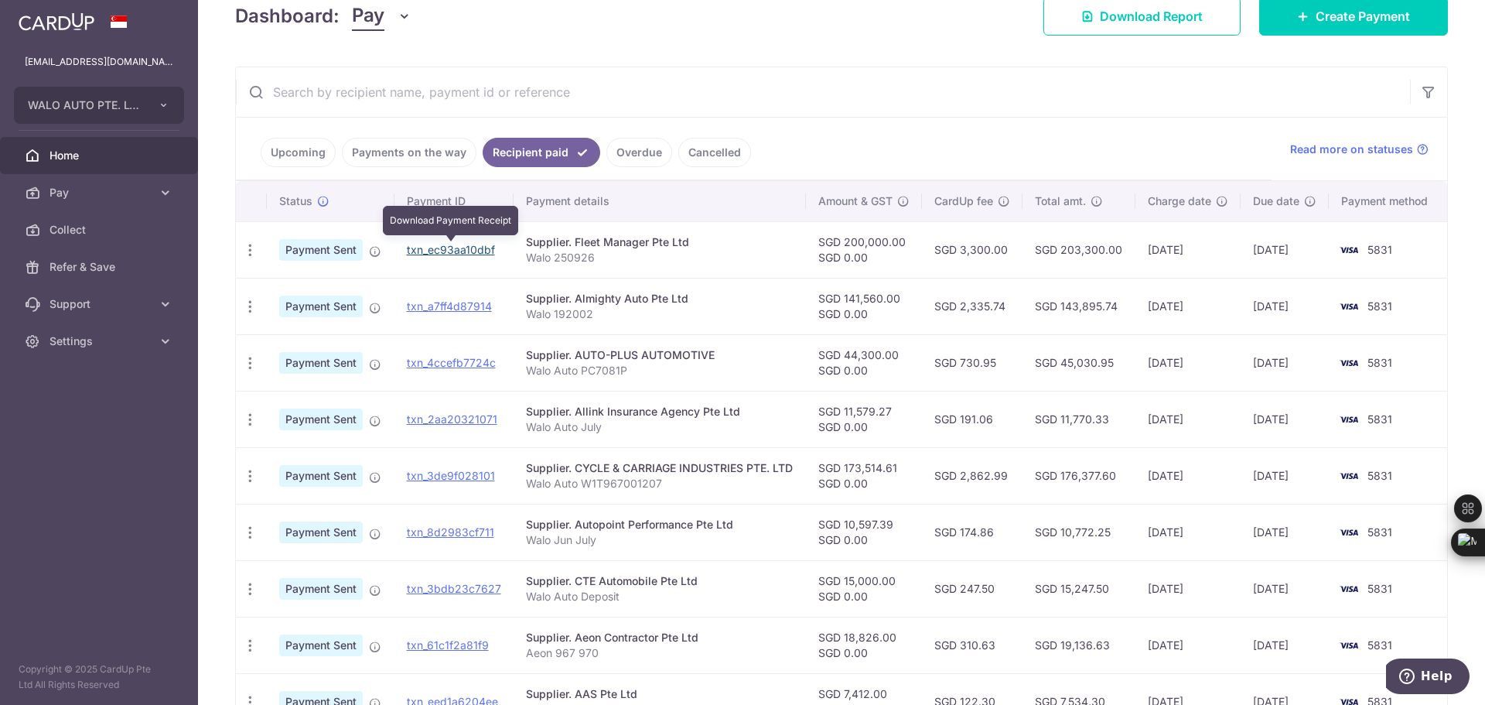
click at [490, 247] on link "txn_ec93aa10dbf" at bounding box center [451, 249] width 88 height 13
